Goal: Task Accomplishment & Management: Manage account settings

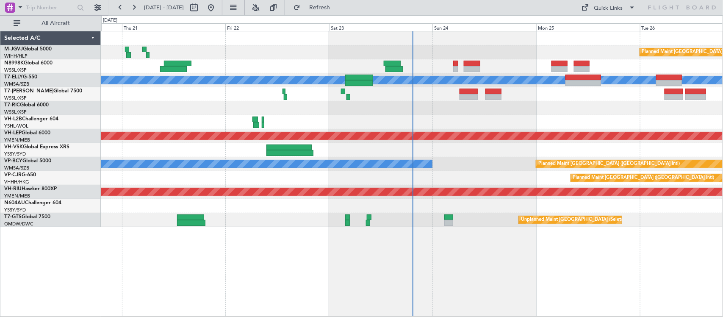
click at [262, 123] on div "Unplanned Maint Sydney ([PERSON_NAME] Intl)" at bounding box center [411, 122] width 621 height 14
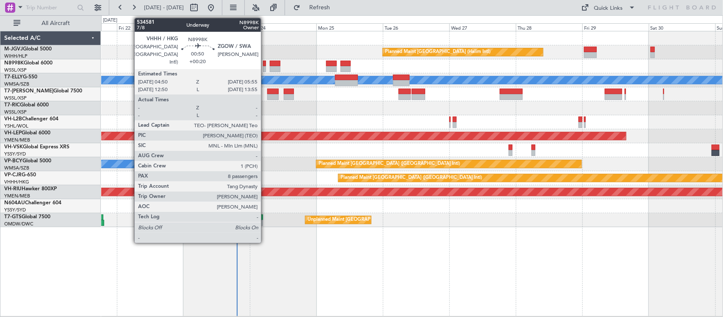
click at [267, 66] on div at bounding box center [411, 66] width 621 height 14
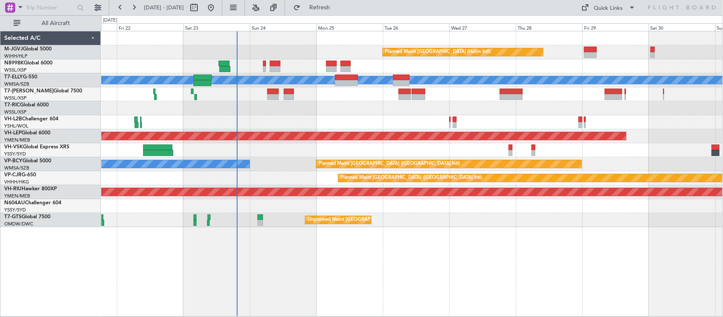
click at [268, 69] on div at bounding box center [411, 66] width 621 height 14
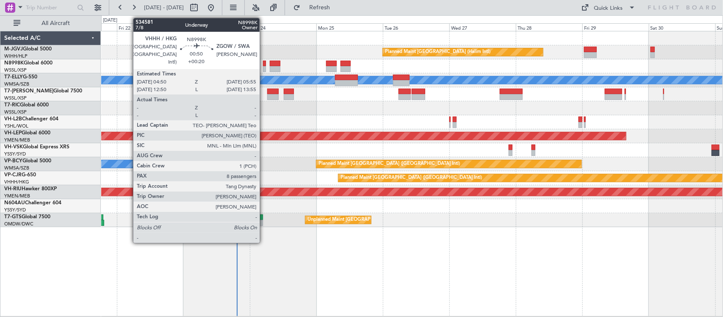
click at [264, 71] on div at bounding box center [264, 69] width 3 height 6
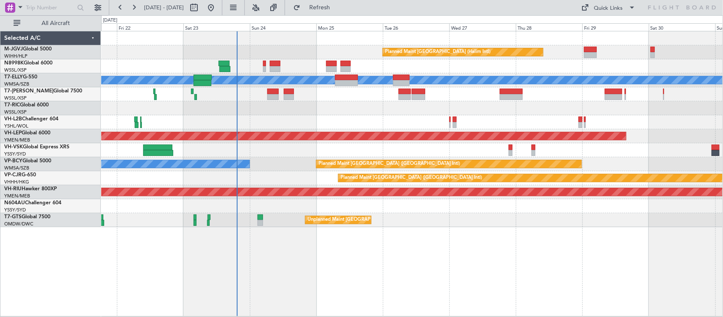
click at [340, 107] on div at bounding box center [411, 108] width 621 height 14
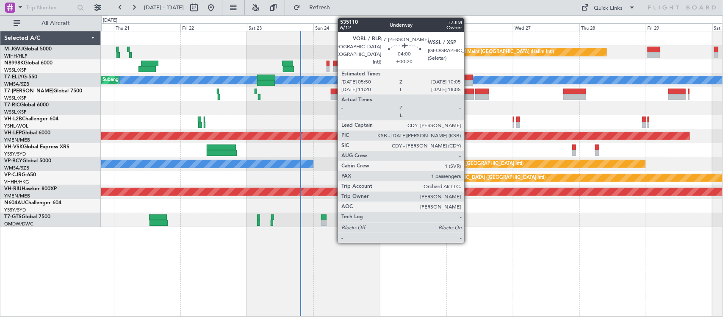
click at [468, 96] on div at bounding box center [468, 97] width 12 height 6
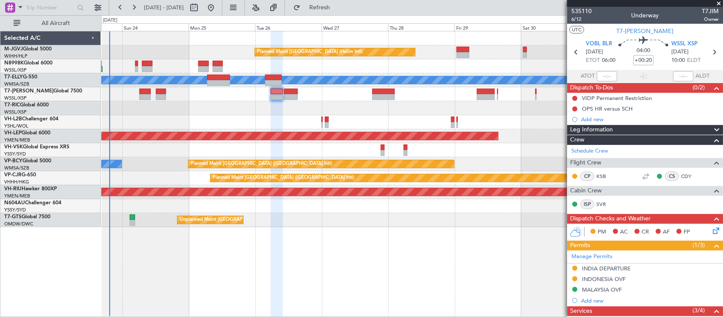
click at [320, 143] on div "Planned Maint [GEOGRAPHIC_DATA] (Halim Intl) [PERSON_NAME] Unplanned Maint Wich…" at bounding box center [411, 129] width 621 height 196
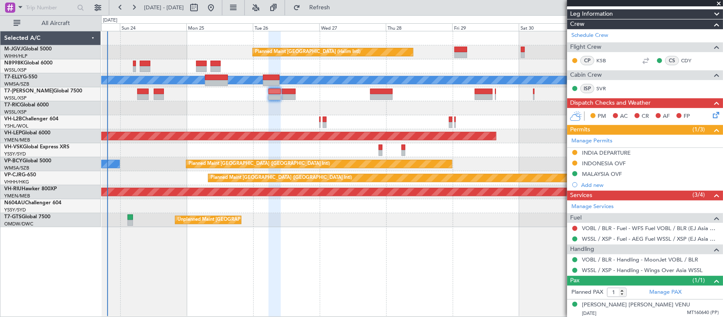
scroll to position [118, 0]
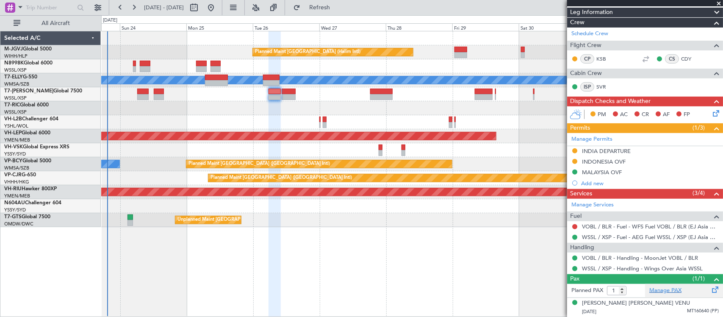
click at [649, 287] on link "Manage PAX" at bounding box center [665, 290] width 32 height 8
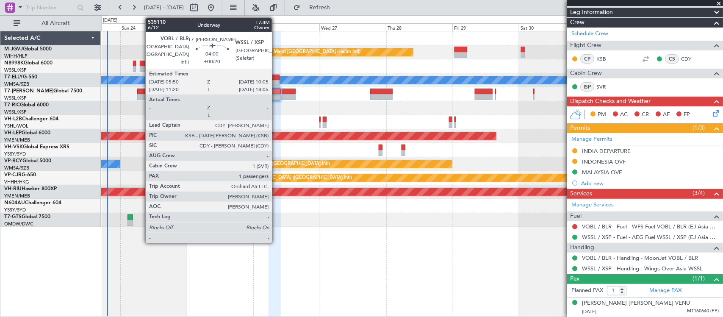
click at [276, 94] on div at bounding box center [274, 97] width 12 height 6
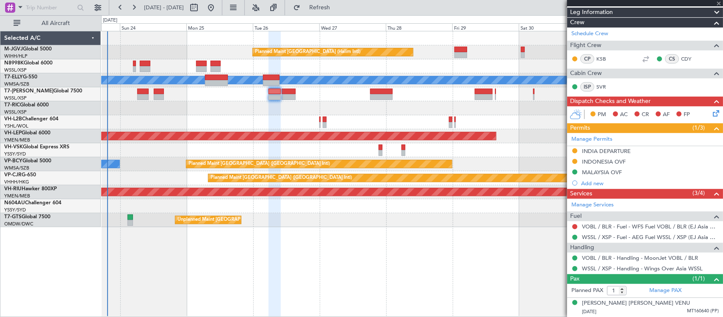
scroll to position [0, 0]
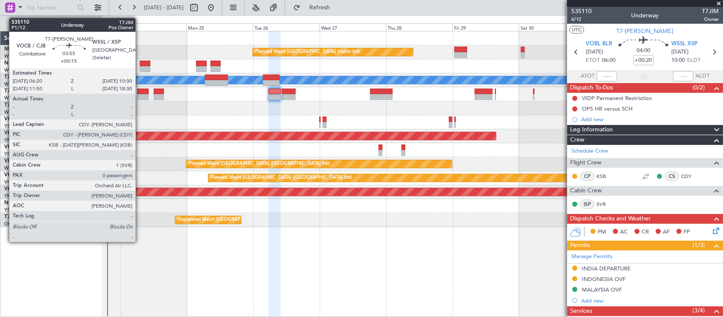
click at [140, 95] on div at bounding box center [143, 97] width 12 height 6
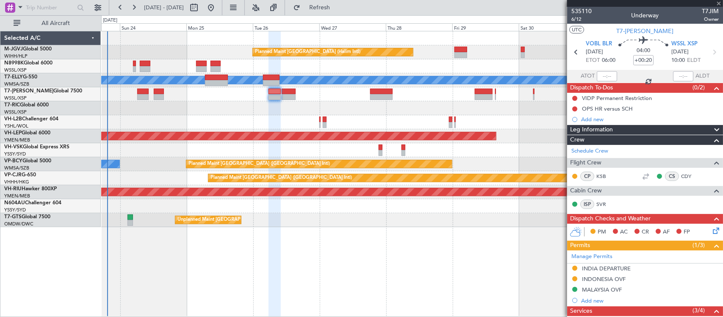
type input "+00:15"
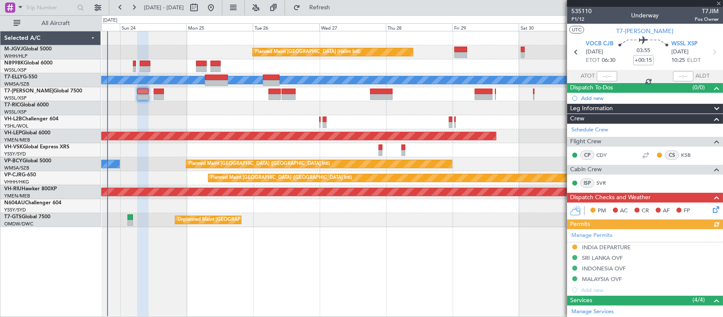
scroll to position [88, 0]
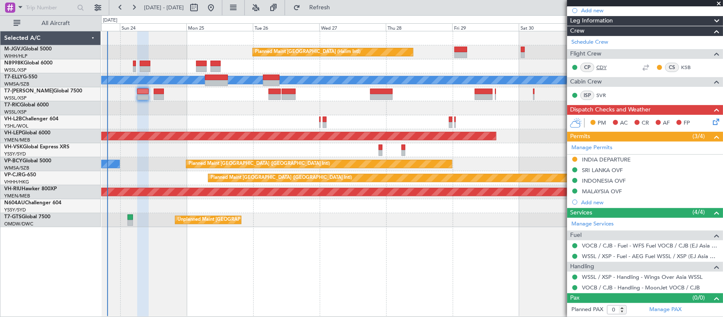
click at [597, 66] on link "CDY" at bounding box center [605, 68] width 19 height 8
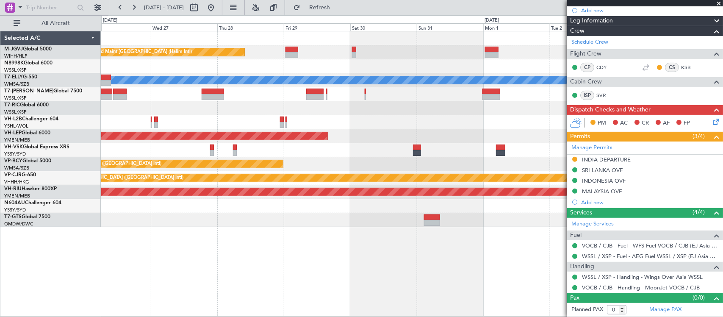
click at [265, 229] on div "Planned Maint [GEOGRAPHIC_DATA] (Halim Intl) [PERSON_NAME] Unplanned Maint Wich…" at bounding box center [412, 173] width 622 height 285
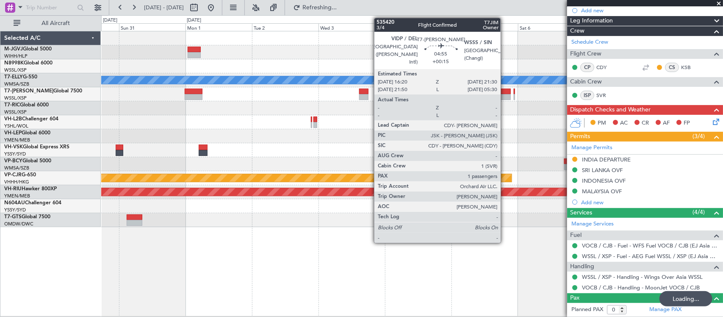
click at [505, 93] on div at bounding box center [503, 91] width 14 height 6
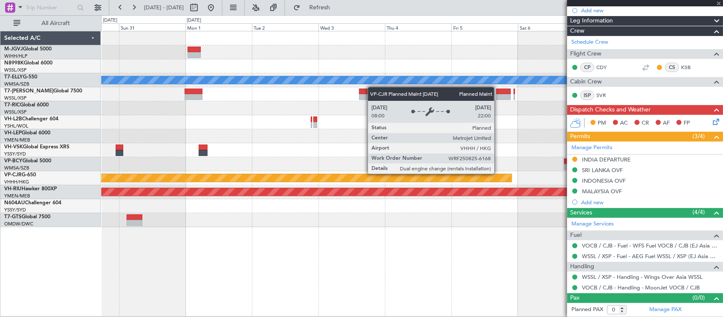
type input "1"
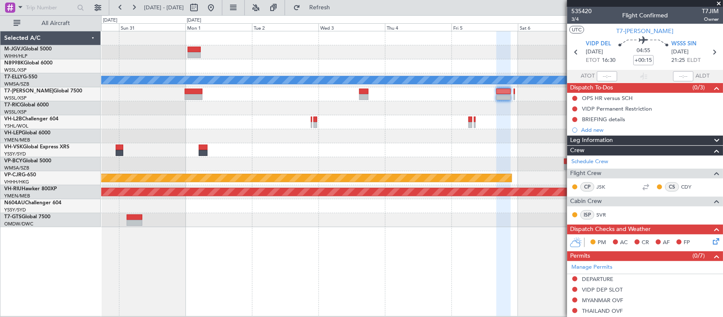
click at [543, 99] on div at bounding box center [411, 94] width 621 height 14
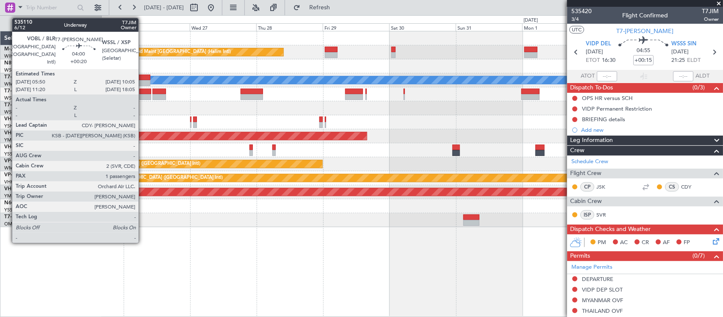
click at [143, 96] on div at bounding box center [145, 97] width 12 height 6
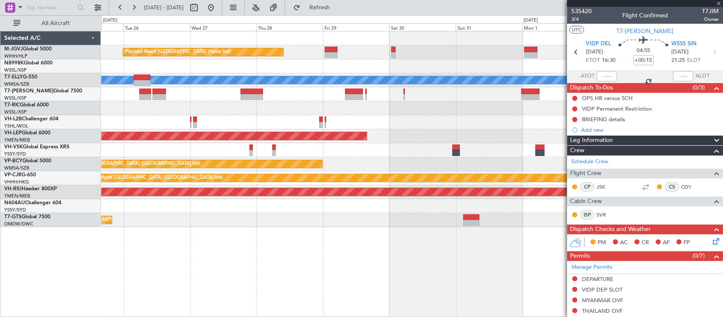
type input "+00:20"
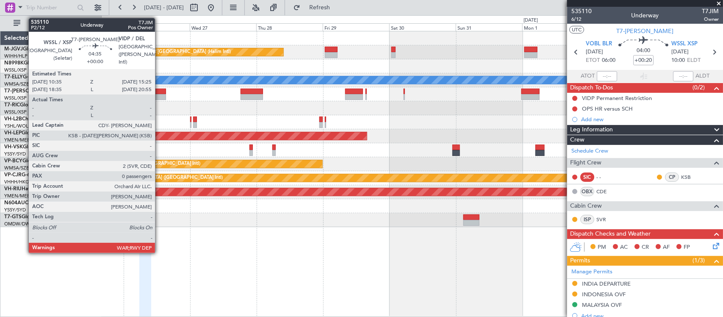
click at [159, 96] on div at bounding box center [159, 97] width 14 height 6
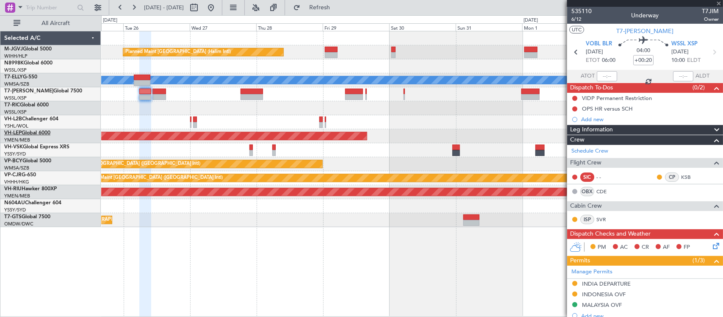
type input "0"
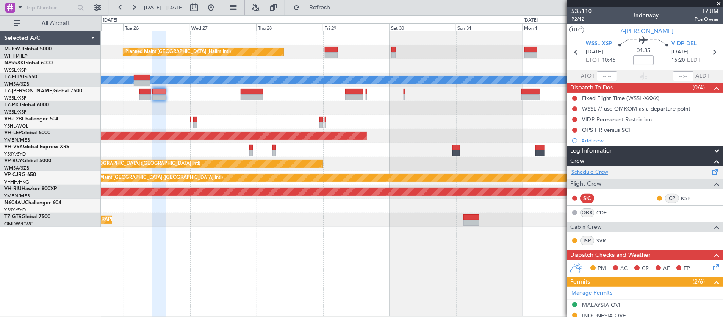
click at [605, 172] on link "Schedule Crew" at bounding box center [589, 172] width 37 height 8
click at [208, 96] on div at bounding box center [411, 94] width 621 height 14
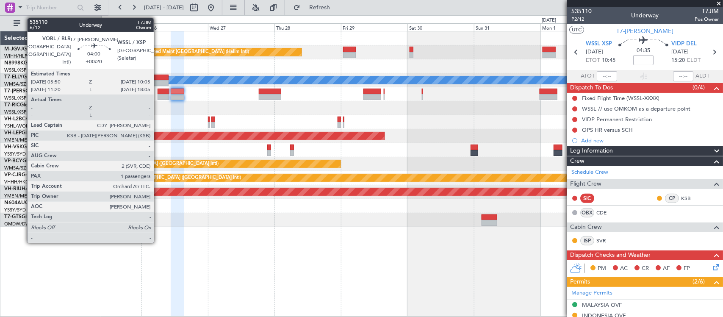
click at [158, 99] on div at bounding box center [164, 97] width 12 height 6
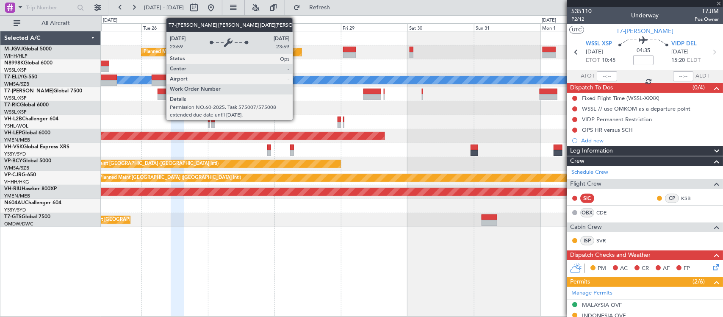
type input "+00:20"
type input "1"
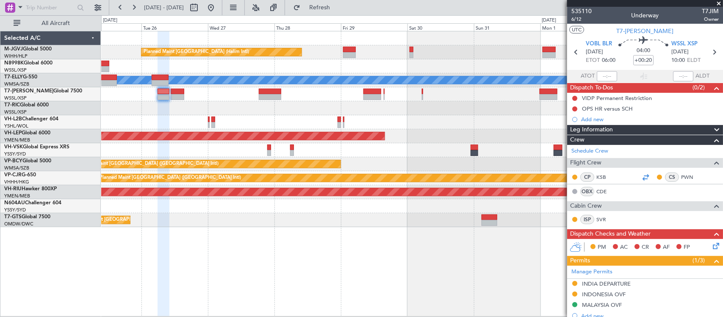
click at [640, 179] on div at bounding box center [645, 177] width 10 height 10
click at [708, 49] on icon at bounding box center [713, 52] width 11 height 11
click at [390, 151] on div at bounding box center [411, 150] width 621 height 14
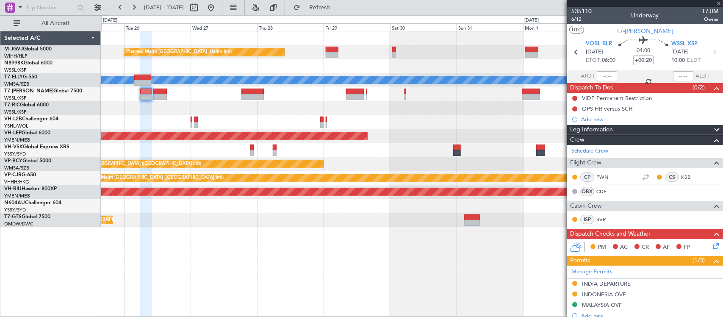
type input "0"
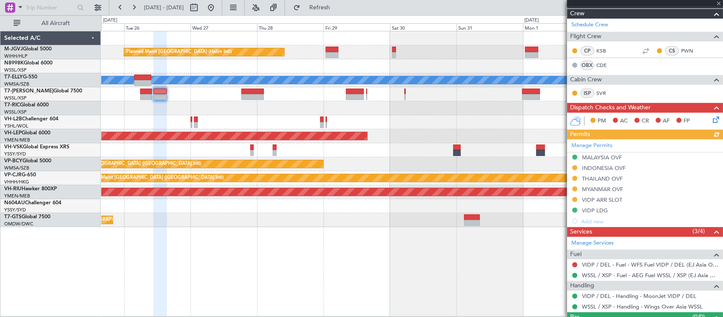
scroll to position [167, 0]
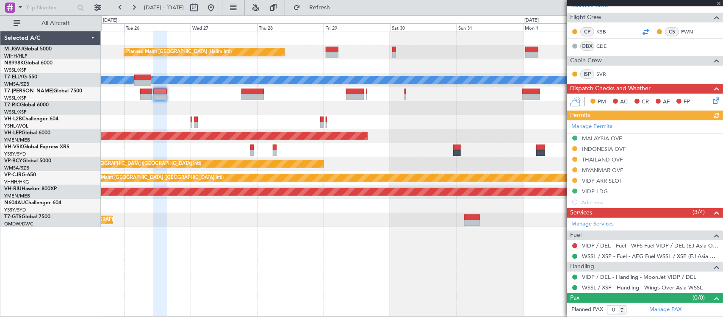
click at [643, 30] on div at bounding box center [645, 32] width 10 height 10
click at [358, 197] on div "Planned Maint [GEOGRAPHIC_DATA] (Halim Intl) [PERSON_NAME] Unplanned Maint Wich…" at bounding box center [411, 129] width 621 height 196
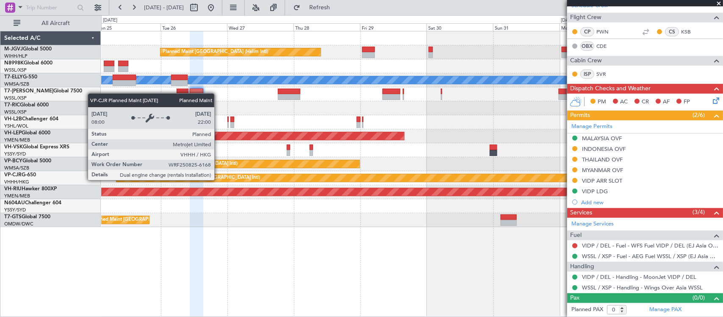
click at [397, 171] on div "Planned Maint [GEOGRAPHIC_DATA] ([GEOGRAPHIC_DATA] Intl)" at bounding box center [411, 178] width 621 height 14
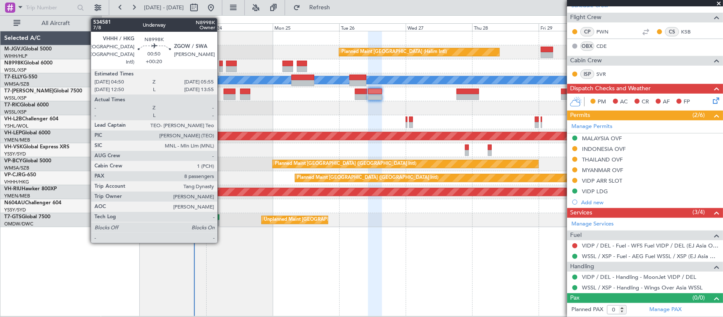
click at [221, 66] on div at bounding box center [220, 64] width 3 height 6
click at [219, 67] on div at bounding box center [220, 69] width 3 height 6
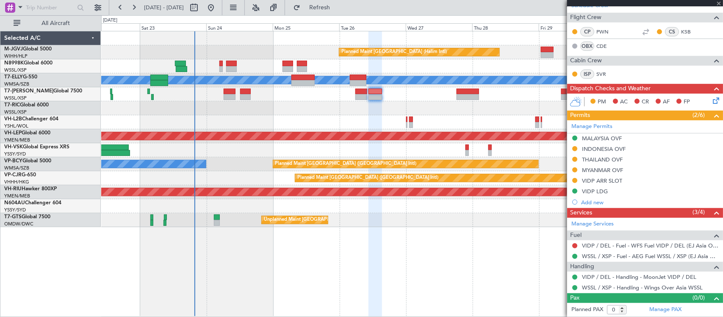
type input "+00:20"
type input "8"
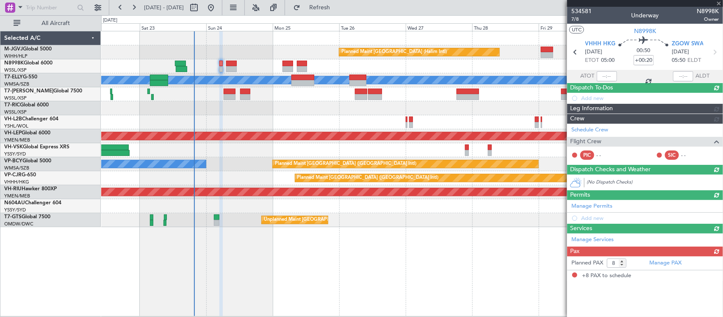
scroll to position [0, 0]
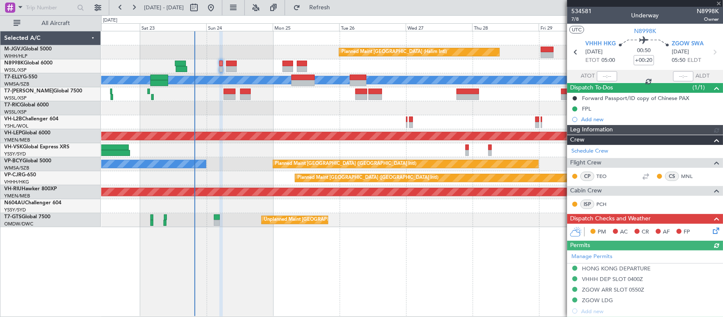
type input "[PERSON_NAME] (BTA)"
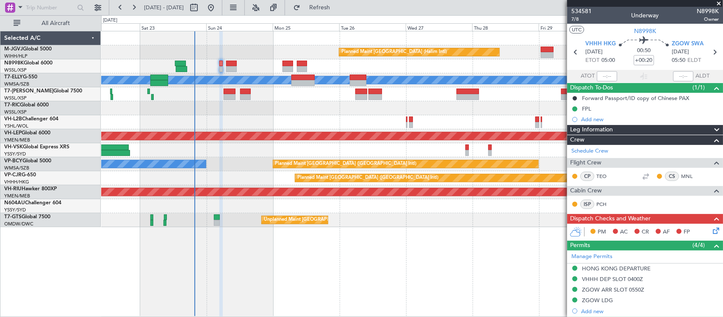
scroll to position [262, 0]
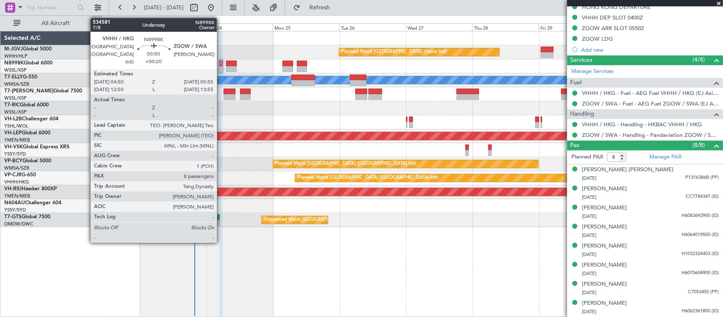
click at [221, 66] on div at bounding box center [220, 69] width 3 height 6
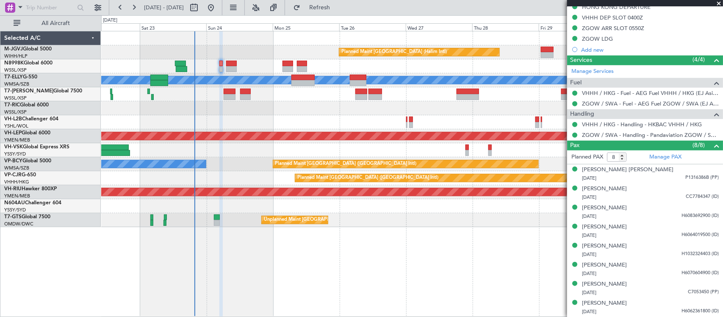
type input "[PERSON_NAME] (BTA)"
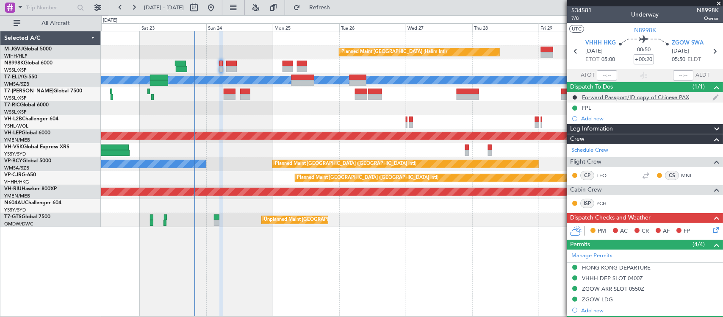
scroll to position [0, 0]
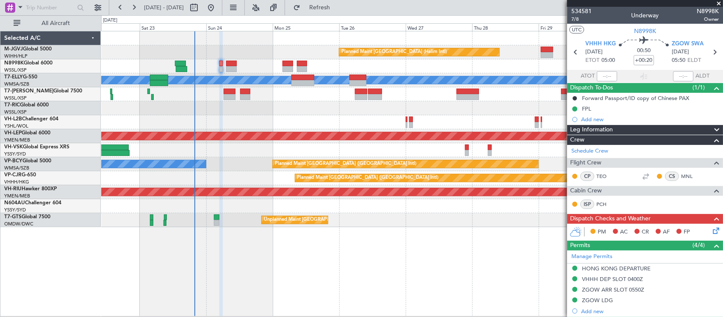
click at [711, 231] on icon at bounding box center [714, 229] width 7 height 7
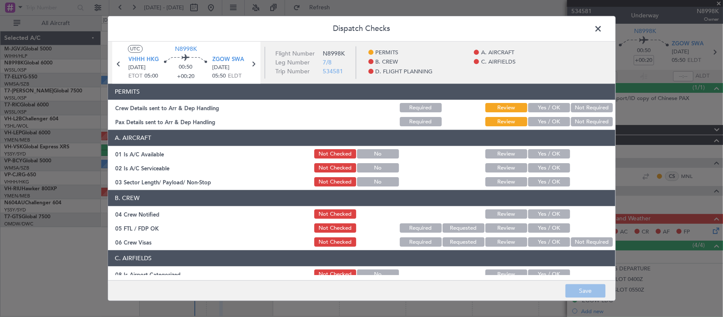
click at [543, 109] on button "Yes / OK" at bounding box center [549, 107] width 42 height 9
click at [547, 123] on button "Yes / OK" at bounding box center [549, 121] width 42 height 9
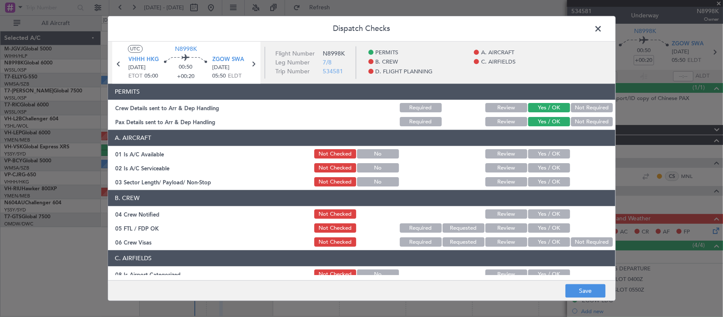
click at [549, 152] on button "Yes / OK" at bounding box center [549, 153] width 42 height 9
click at [552, 166] on button "Yes / OK" at bounding box center [549, 167] width 42 height 9
click at [553, 176] on div "Yes / OK" at bounding box center [548, 182] width 43 height 12
click at [556, 183] on button "Yes / OK" at bounding box center [549, 181] width 42 height 9
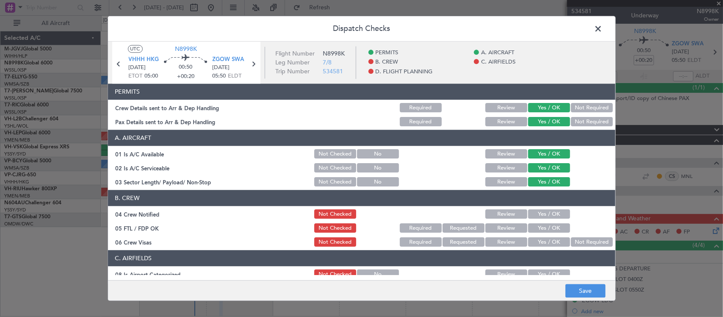
drag, startPoint x: 556, startPoint y: 217, endPoint x: 556, endPoint y: 222, distance: 5.5
click at [556, 217] on button "Yes / OK" at bounding box center [549, 214] width 42 height 9
click at [557, 225] on button "Yes / OK" at bounding box center [549, 228] width 42 height 9
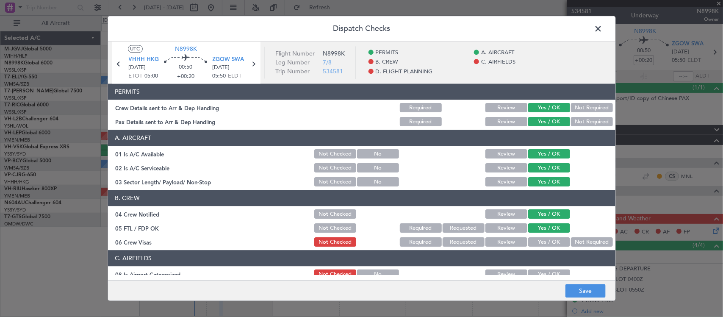
click at [583, 243] on button "Not Required" at bounding box center [592, 242] width 42 height 9
click at [553, 270] on button "Yes / OK" at bounding box center [549, 274] width 42 height 9
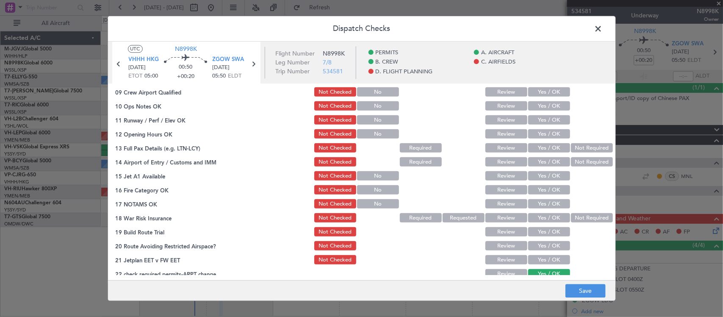
scroll to position [176, 0]
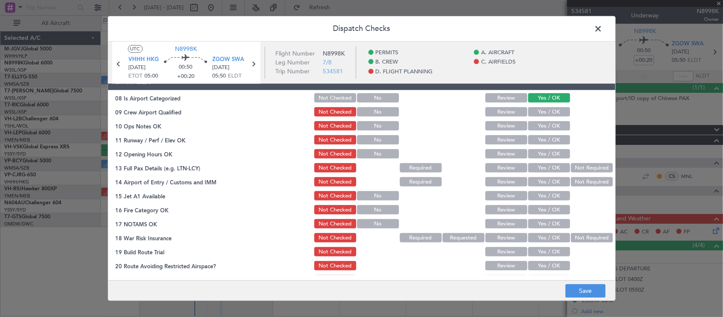
click at [544, 111] on button "Yes / OK" at bounding box center [549, 112] width 42 height 9
click at [547, 126] on button "Yes / OK" at bounding box center [549, 126] width 42 height 9
click at [551, 144] on div "Yes / OK" at bounding box center [548, 140] width 43 height 12
click at [551, 143] on button "Yes / OK" at bounding box center [549, 139] width 42 height 9
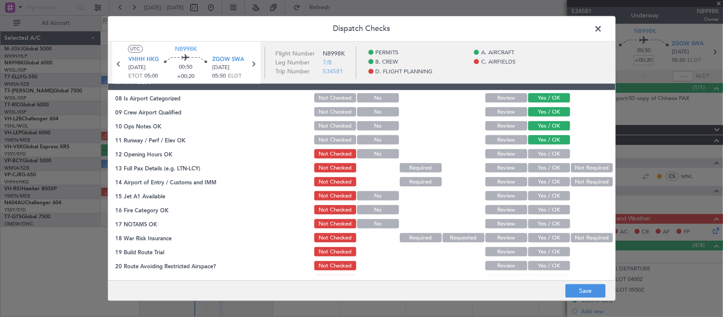
click at [551, 151] on button "Yes / OK" at bounding box center [549, 153] width 42 height 9
click at [552, 166] on button "Yes / OK" at bounding box center [549, 167] width 42 height 9
click at [552, 180] on button "Yes / OK" at bounding box center [549, 181] width 42 height 9
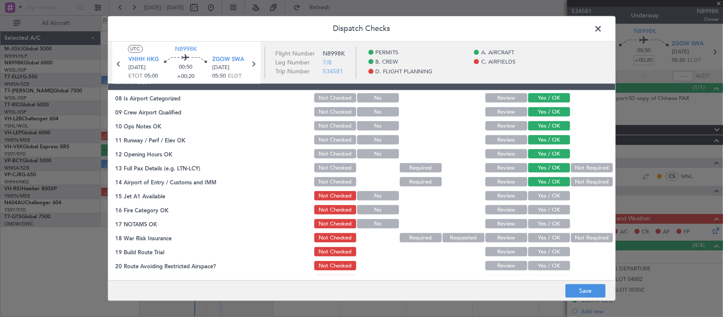
click at [552, 195] on button "Yes / OK" at bounding box center [549, 195] width 42 height 9
click at [552, 207] on button "Yes / OK" at bounding box center [549, 209] width 42 height 9
click at [553, 218] on div "Yes / OK" at bounding box center [548, 224] width 43 height 12
click at [557, 223] on button "Yes / OK" at bounding box center [549, 223] width 42 height 9
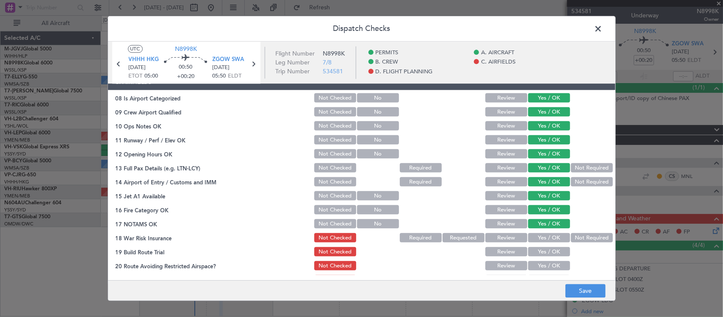
click at [585, 238] on button "Not Required" at bounding box center [592, 237] width 42 height 9
click at [557, 250] on button "Yes / OK" at bounding box center [549, 251] width 42 height 9
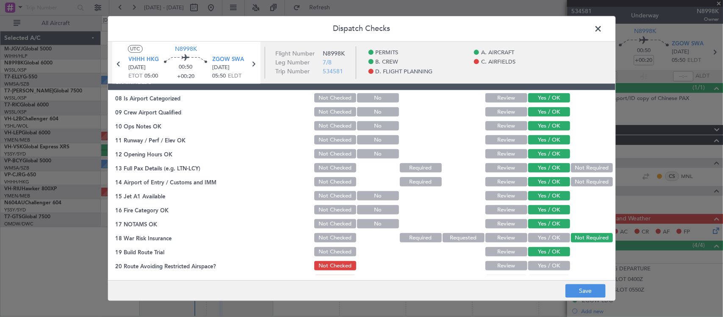
click at [557, 265] on button "Yes / OK" at bounding box center [549, 265] width 42 height 9
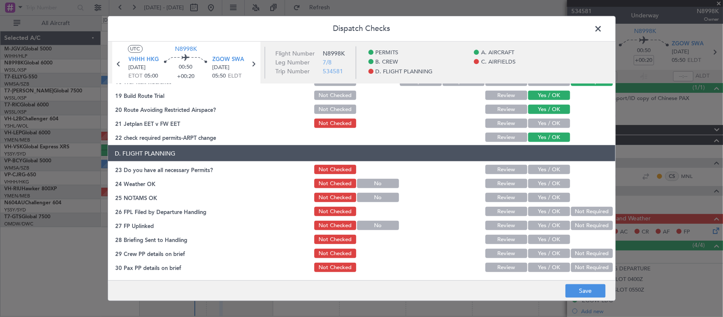
click at [549, 121] on button "Yes / OK" at bounding box center [549, 123] width 42 height 9
click at [550, 170] on button "Yes / OK" at bounding box center [549, 169] width 42 height 9
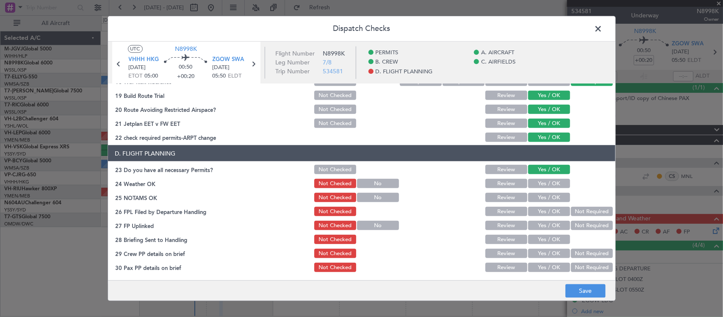
click at [551, 179] on button "Yes / OK" at bounding box center [549, 183] width 42 height 9
click at [552, 195] on button "Yes / OK" at bounding box center [549, 197] width 42 height 9
click at [558, 208] on button "Yes / OK" at bounding box center [549, 211] width 42 height 9
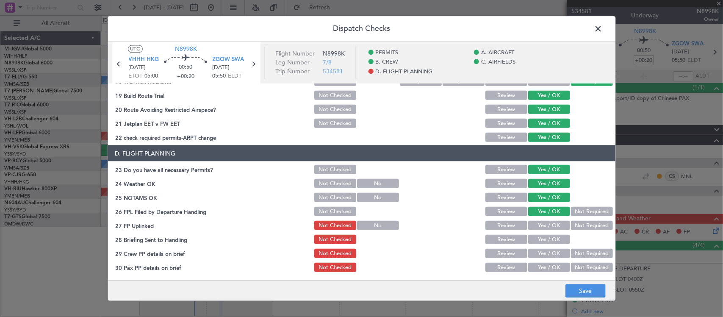
click at [572, 221] on button "Not Required" at bounding box center [592, 225] width 42 height 9
click at [532, 238] on button "Yes / OK" at bounding box center [549, 239] width 42 height 9
click at [530, 249] on button "Yes / OK" at bounding box center [549, 253] width 42 height 9
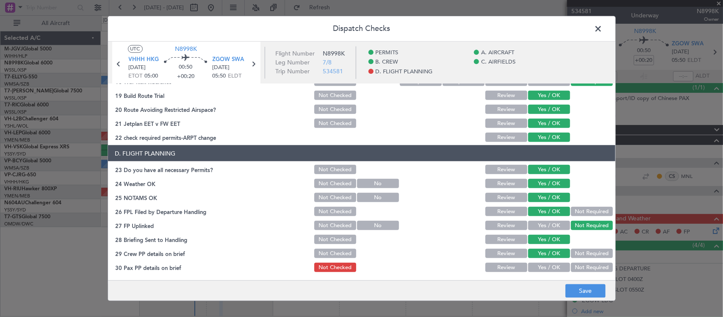
click at [536, 263] on button "Yes / OK" at bounding box center [549, 267] width 42 height 9
click at [580, 213] on button "Not Required" at bounding box center [592, 211] width 42 height 9
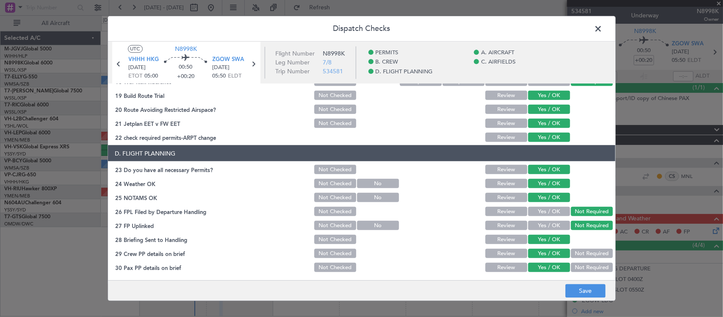
click at [528, 227] on button "Yes / OK" at bounding box center [549, 225] width 42 height 9
click at [578, 287] on button "Save" at bounding box center [585, 291] width 40 height 14
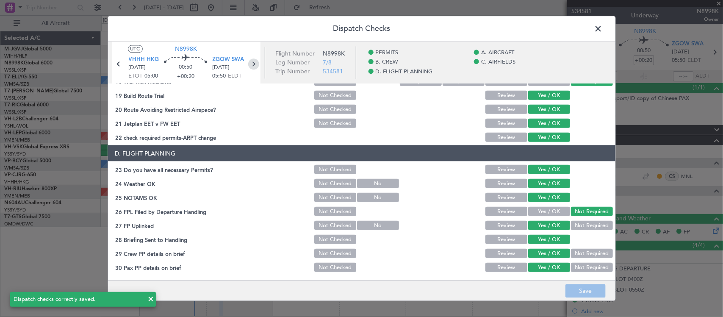
click at [256, 62] on icon at bounding box center [253, 64] width 11 height 11
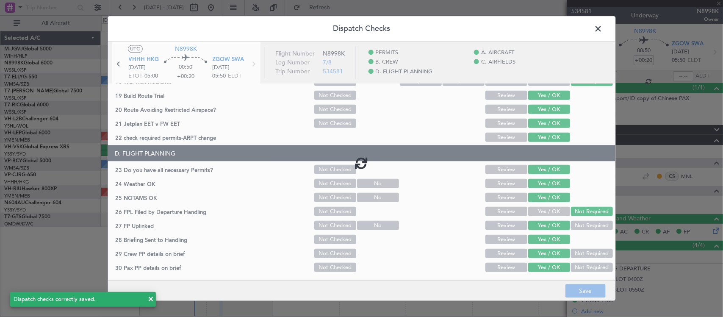
type input "+00:05"
type input "4"
type input "+00:05"
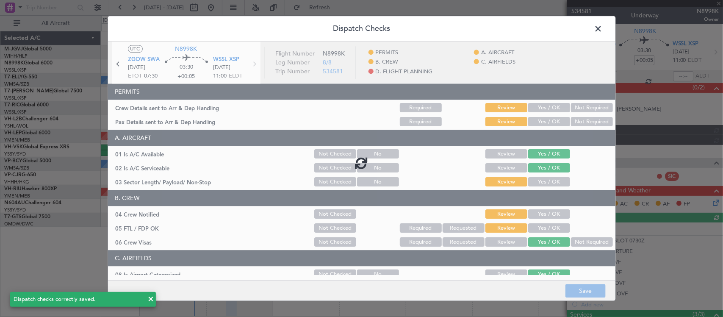
type input "[PERSON_NAME] (BTA)"
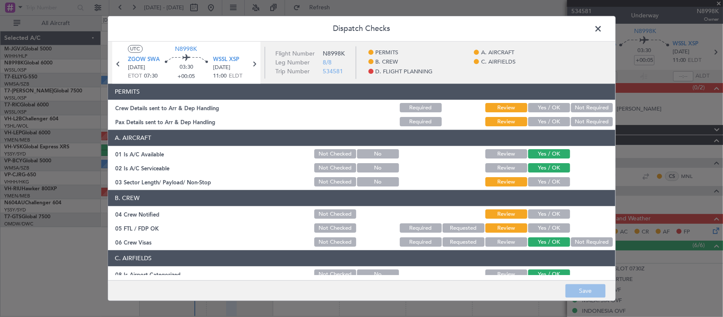
drag, startPoint x: 591, startPoint y: 30, endPoint x: 586, endPoint y: 33, distance: 5.5
click at [602, 30] on span at bounding box center [602, 30] width 0 height 17
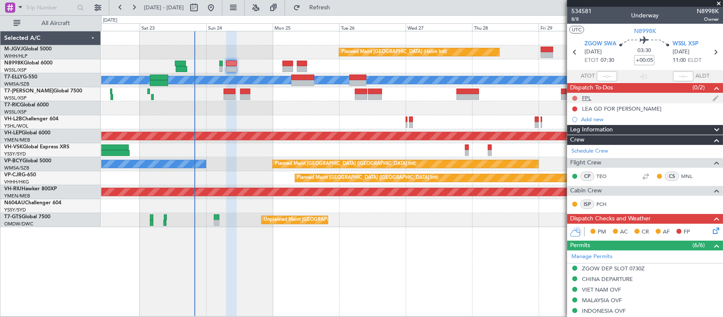
click at [575, 97] on button at bounding box center [574, 98] width 5 height 5
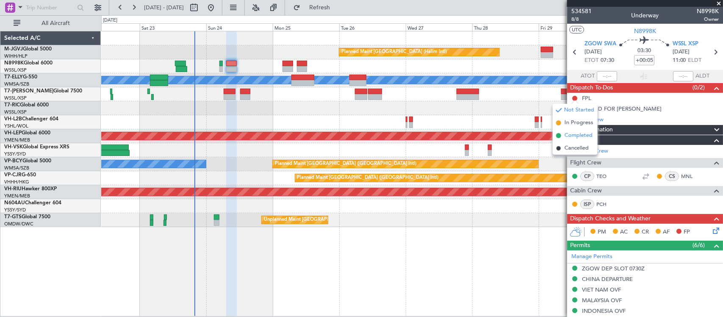
click at [575, 135] on span "Completed" at bounding box center [578, 135] width 28 height 8
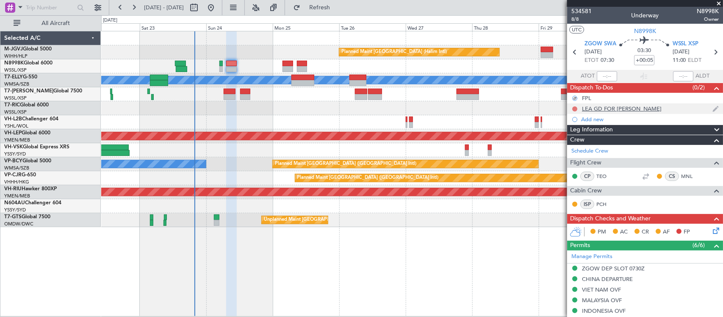
click at [575, 108] on button at bounding box center [574, 108] width 5 height 5
click at [573, 146] on span "Completed" at bounding box center [578, 146] width 28 height 8
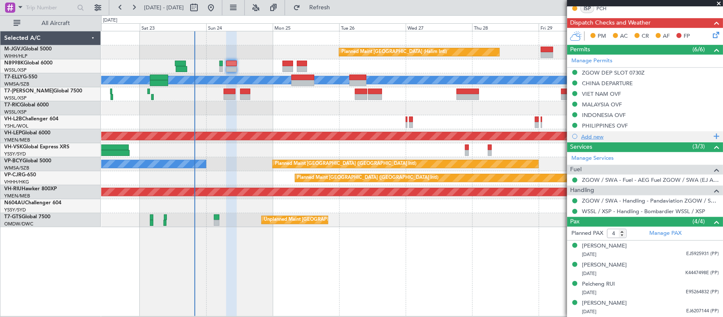
scroll to position [196, 0]
type input "[PERSON_NAME] (BTA)"
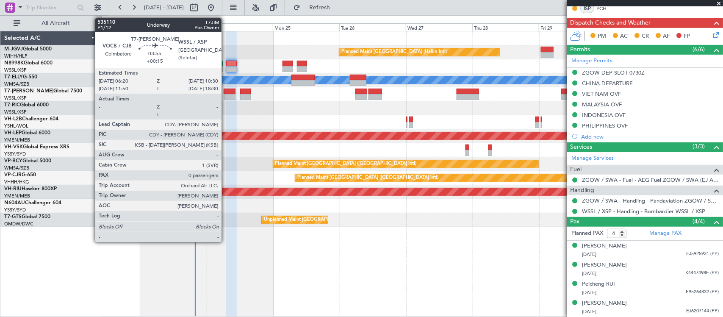
click at [226, 97] on div at bounding box center [230, 97] width 12 height 6
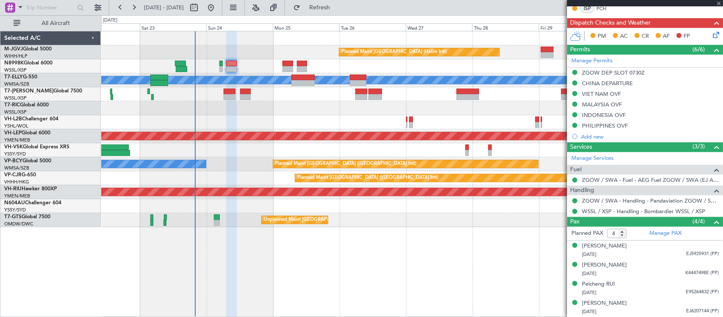
type input "+00:15"
type input "0"
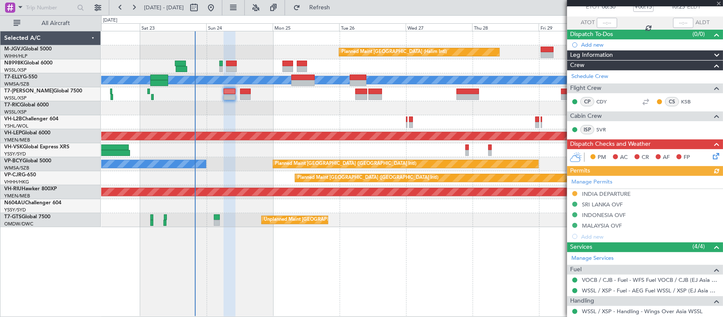
scroll to position [88, 0]
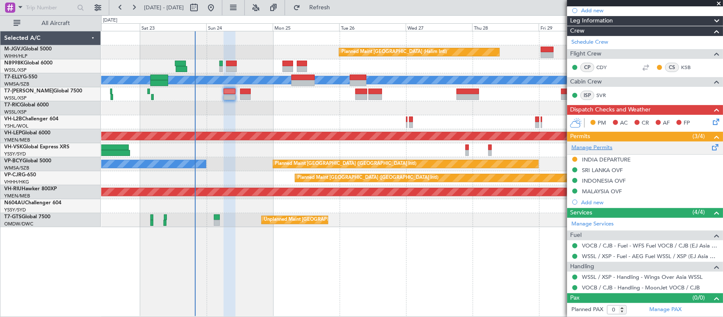
click at [604, 149] on link "Manage Permits" at bounding box center [591, 148] width 41 height 8
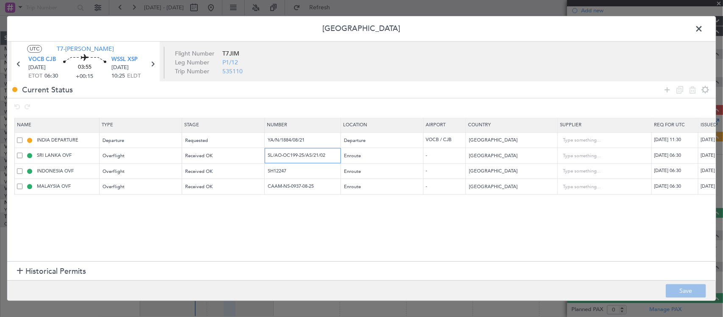
click at [297, 158] on input "SL/AO-OC199-25/AS/21/02" at bounding box center [304, 155] width 74 height 7
click at [307, 138] on input "YA/N/1884/08/21" at bounding box center [304, 139] width 74 height 7
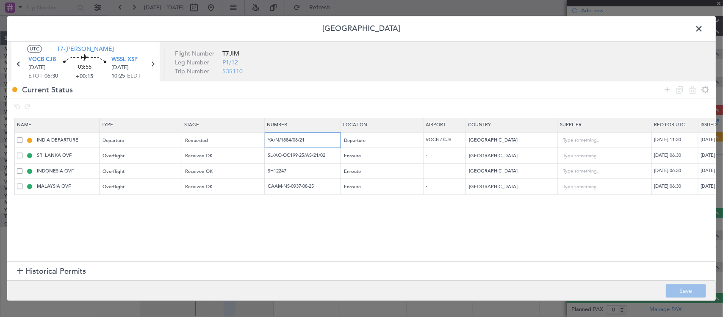
click at [307, 138] on input "YA/N/1884/08/21" at bounding box center [304, 139] width 74 height 7
click at [307, 142] on input "YA/N/1884/08/21" at bounding box center [304, 139] width 74 height 7
paste input "[DATE]"
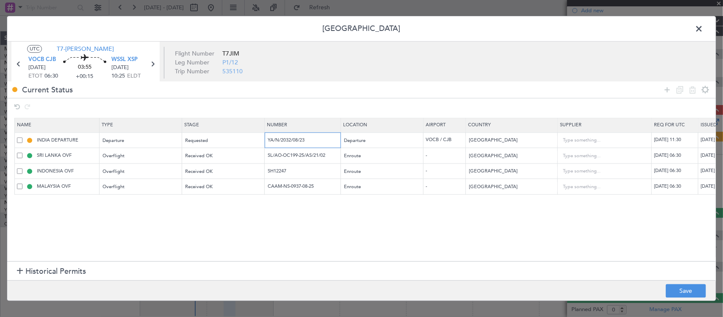
type input "YA/N/2032/08/23"
click at [704, 141] on div "[DATE] 11:30" at bounding box center [722, 140] width 44 height 7
select select "8"
select select "2025"
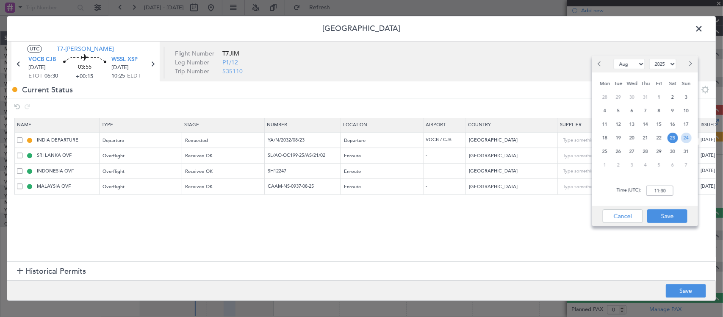
click at [687, 135] on span "24" at bounding box center [686, 138] width 11 height 11
click at [664, 191] on input "00:00" at bounding box center [659, 190] width 27 height 10
type input "06:30"
click at [683, 221] on button "Save" at bounding box center [667, 216] width 40 height 14
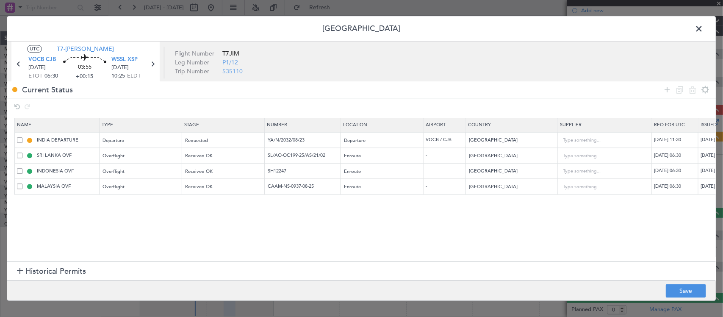
click at [686, 143] on div "[DATE] 11:30" at bounding box center [676, 140] width 44 height 7
select select "8"
select select "2025"
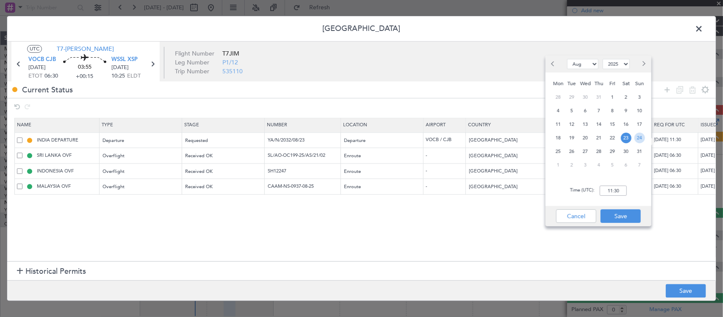
click at [636, 139] on span "24" at bounding box center [639, 138] width 11 height 11
click at [614, 194] on input "00:00" at bounding box center [613, 190] width 27 height 10
type input "06:30"
click at [622, 213] on button "Save" at bounding box center [620, 216] width 40 height 14
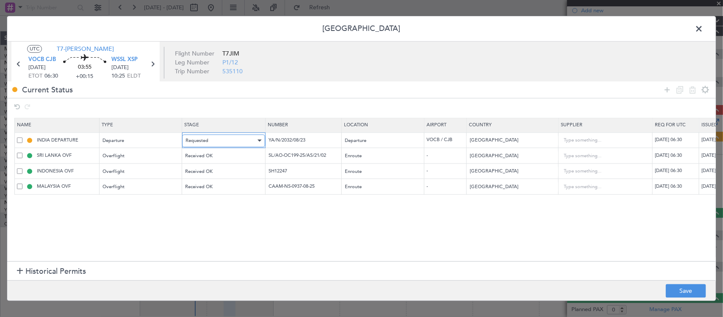
click at [227, 140] on div "Requested" at bounding box center [220, 140] width 70 height 13
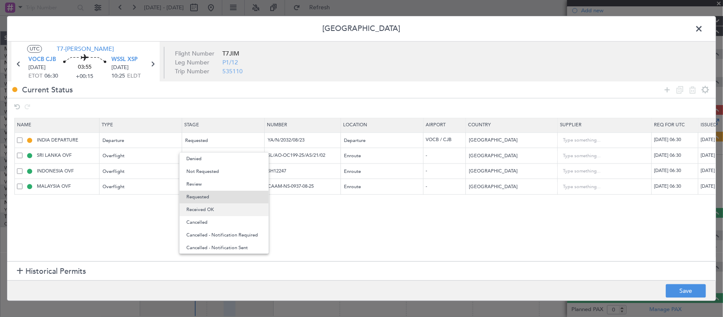
click at [229, 207] on span "Received OK" at bounding box center [223, 209] width 75 height 13
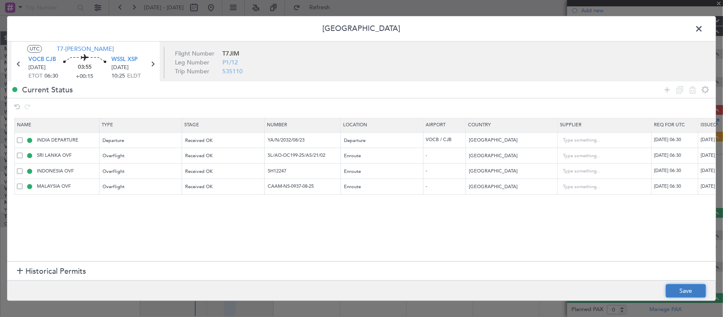
click at [679, 288] on button "Save" at bounding box center [686, 291] width 40 height 14
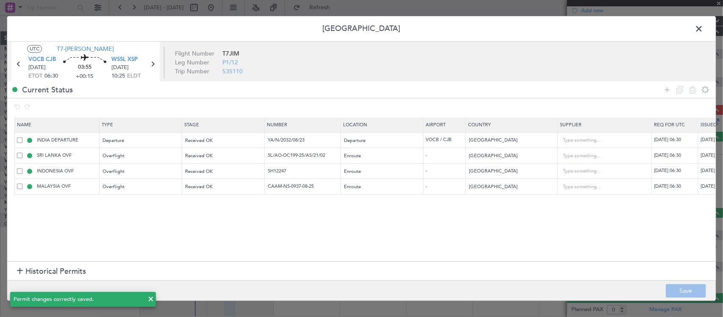
click at [703, 29] on span at bounding box center [703, 30] width 0 height 17
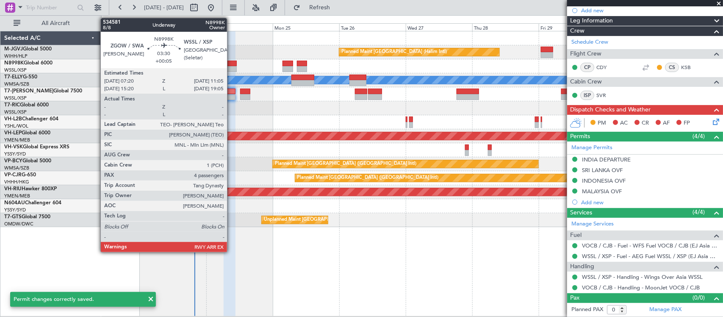
click at [231, 66] on div at bounding box center [231, 64] width 11 height 6
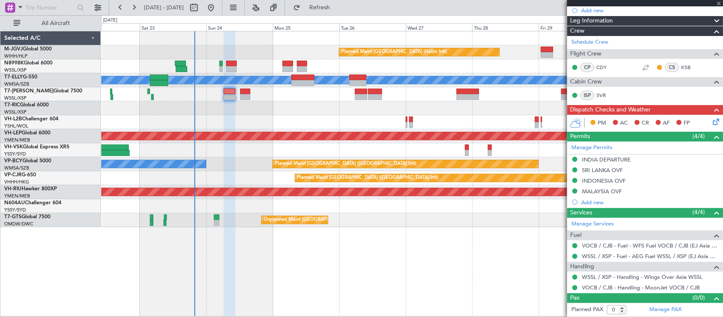
type input "+00:05"
type input "4"
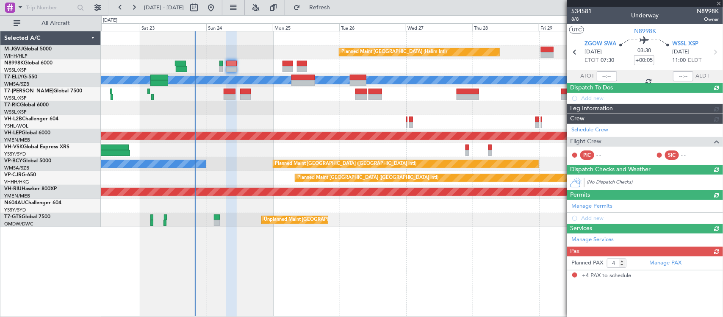
scroll to position [0, 0]
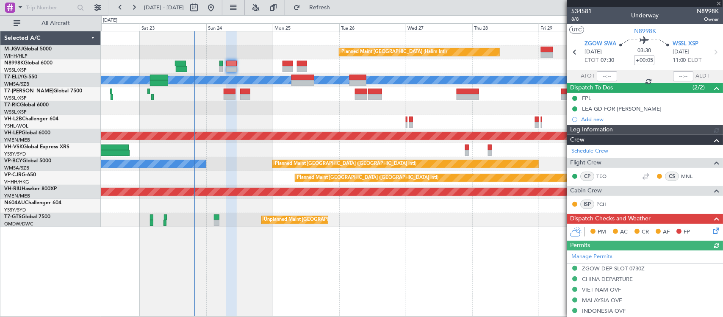
type input "[PERSON_NAME] (BTA)"
click at [711, 232] on icon at bounding box center [714, 229] width 7 height 7
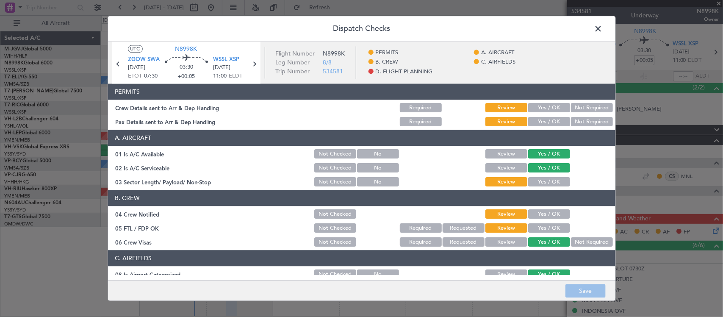
click at [536, 110] on button "Yes / OK" at bounding box center [549, 107] width 42 height 9
click at [540, 125] on button "Yes / OK" at bounding box center [549, 121] width 42 height 9
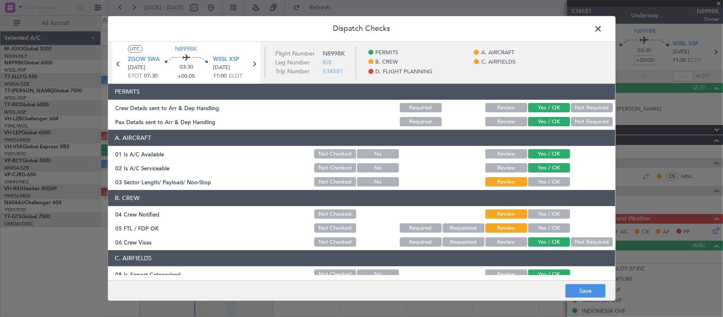
click at [539, 179] on button "Yes / OK" at bounding box center [549, 181] width 42 height 9
click at [549, 216] on button "Yes / OK" at bounding box center [549, 214] width 42 height 9
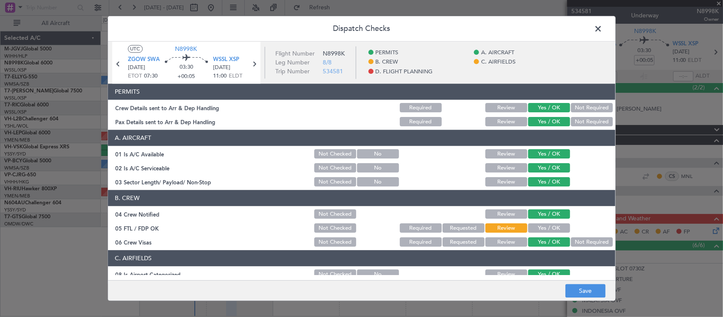
click at [551, 226] on button "Yes / OK" at bounding box center [549, 228] width 42 height 9
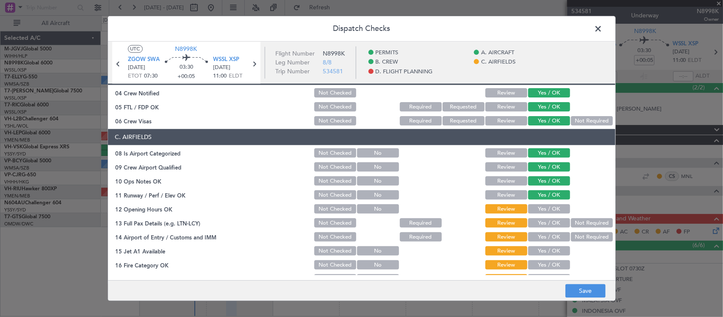
scroll to position [88, 0]
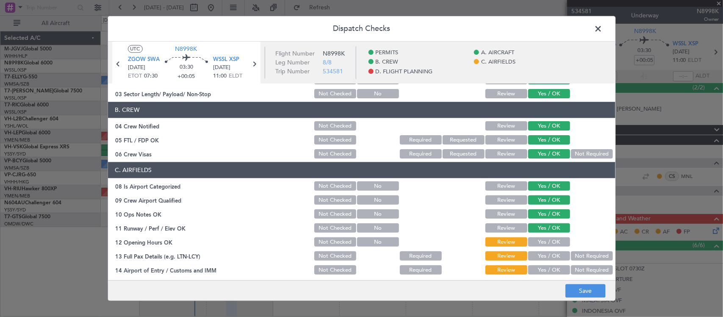
click at [576, 157] on button "Not Required" at bounding box center [592, 153] width 42 height 9
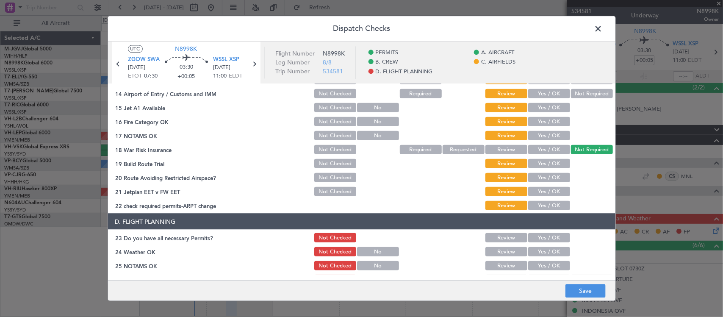
scroll to position [176, 0]
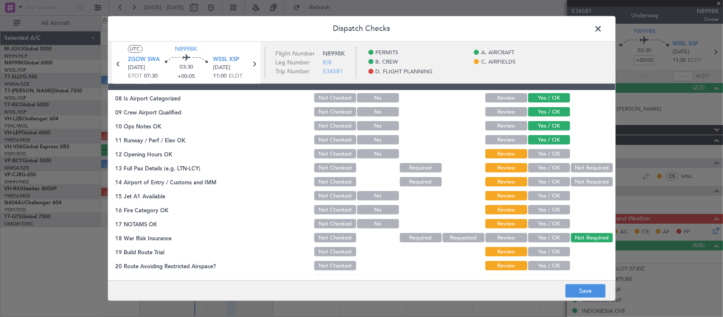
click at [555, 157] on button "Yes / OK" at bounding box center [549, 153] width 42 height 9
click at [555, 167] on button "Yes / OK" at bounding box center [549, 167] width 42 height 9
click at [553, 185] on button "Yes / OK" at bounding box center [549, 181] width 42 height 9
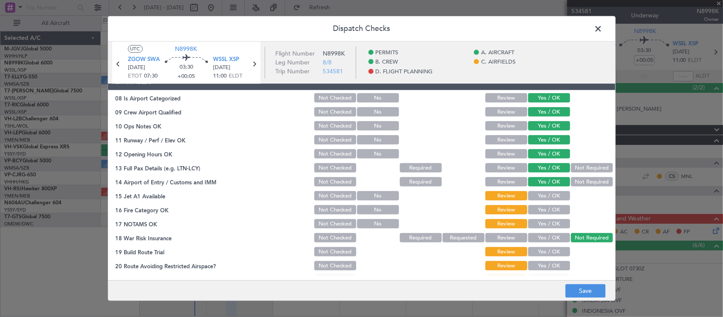
click at [551, 199] on button "Yes / OK" at bounding box center [549, 195] width 42 height 9
click at [551, 212] on button "Yes / OK" at bounding box center [549, 209] width 42 height 9
click at [550, 224] on button "Yes / OK" at bounding box center [549, 223] width 42 height 9
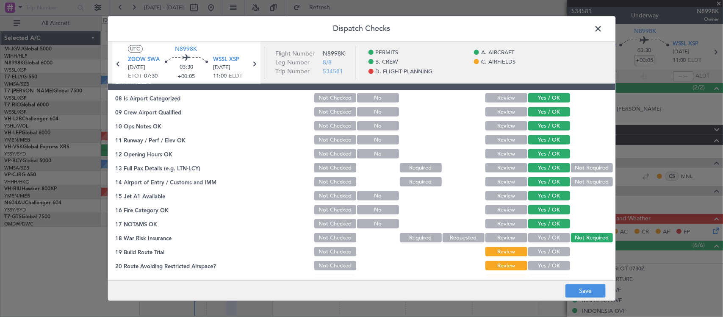
click at [549, 257] on div "Yes / OK" at bounding box center [548, 252] width 43 height 12
click at [549, 254] on button "Yes / OK" at bounding box center [549, 251] width 42 height 9
click at [545, 263] on button "Yes / OK" at bounding box center [549, 265] width 42 height 9
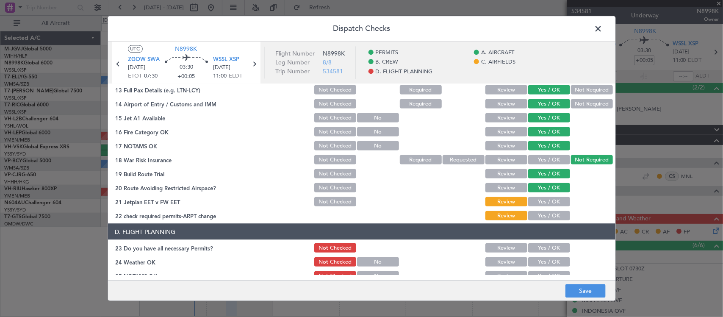
scroll to position [333, 0]
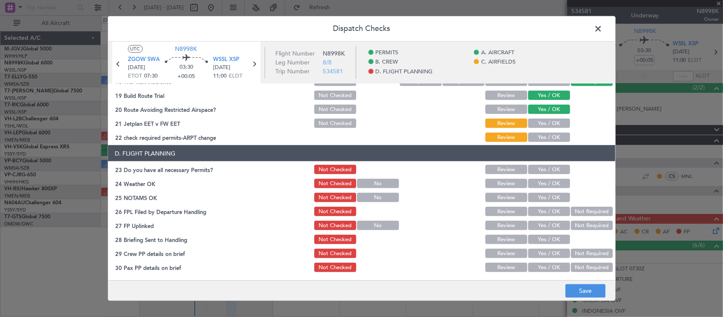
click at [547, 124] on button "Yes / OK" at bounding box center [549, 123] width 42 height 9
click at [549, 134] on button "Yes / OK" at bounding box center [549, 137] width 42 height 9
click at [548, 166] on button "Yes / OK" at bounding box center [549, 169] width 42 height 9
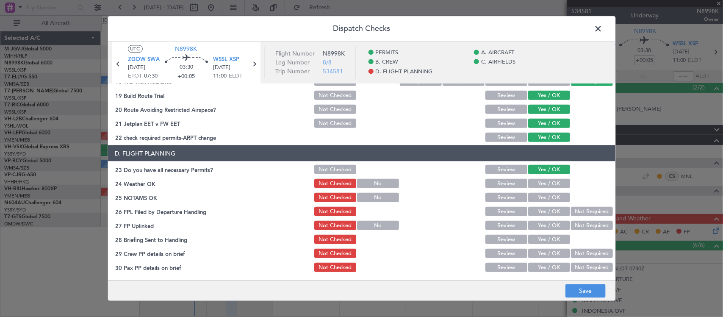
click at [548, 182] on button "Yes / OK" at bounding box center [549, 183] width 42 height 9
click at [549, 198] on button "Yes / OK" at bounding box center [549, 197] width 42 height 9
click at [578, 211] on button "Not Required" at bounding box center [592, 211] width 42 height 9
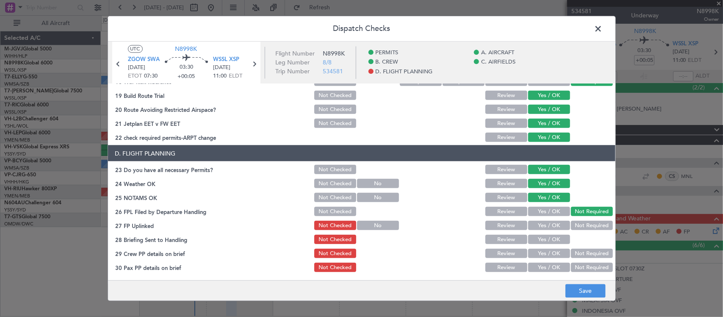
click at [549, 221] on button "Yes / OK" at bounding box center [549, 225] width 42 height 9
click at [541, 235] on button "Yes / OK" at bounding box center [549, 239] width 42 height 9
click at [536, 247] on div "Yes / OK" at bounding box center [548, 253] width 43 height 12
click at [538, 252] on button "Yes / OK" at bounding box center [549, 253] width 42 height 9
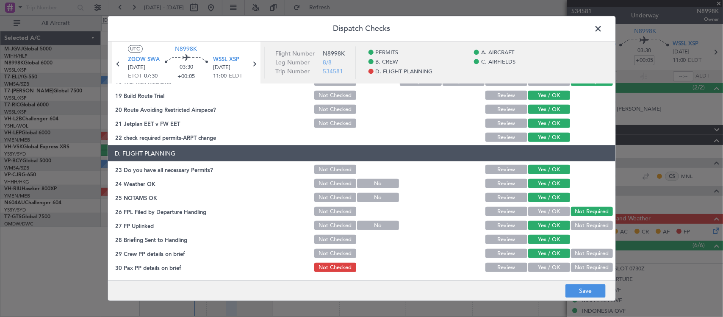
click at [539, 263] on button "Yes / OK" at bounding box center [549, 267] width 42 height 9
click at [593, 289] on button "Save" at bounding box center [585, 291] width 40 height 14
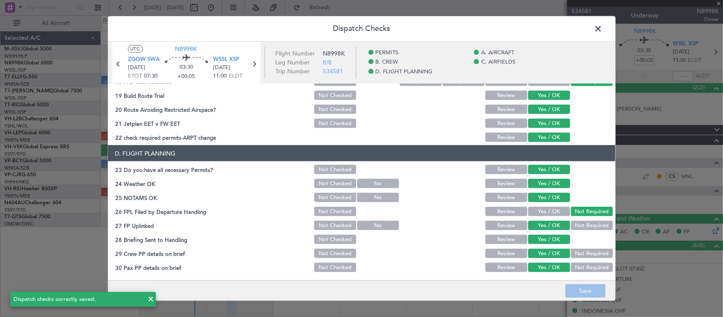
click at [602, 25] on span at bounding box center [602, 30] width 0 height 17
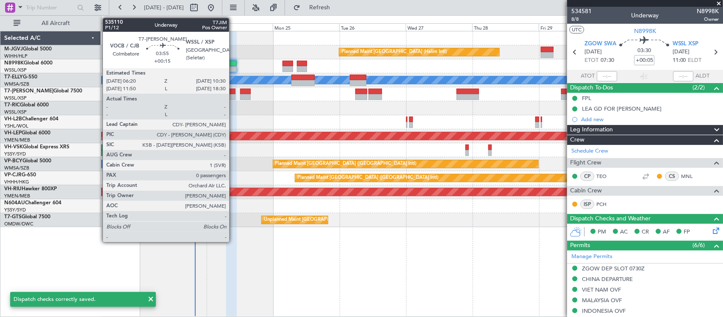
click at [233, 93] on div at bounding box center [230, 91] width 12 height 6
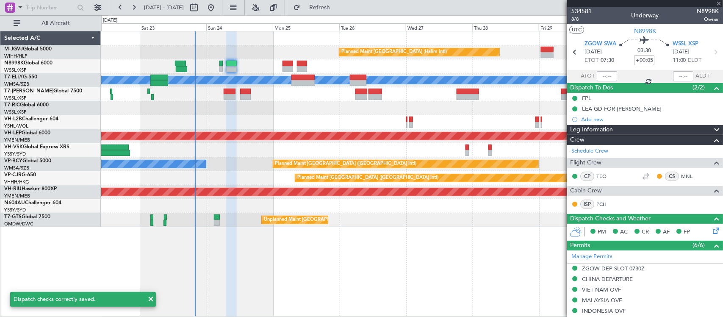
type input "+00:15"
type input "0"
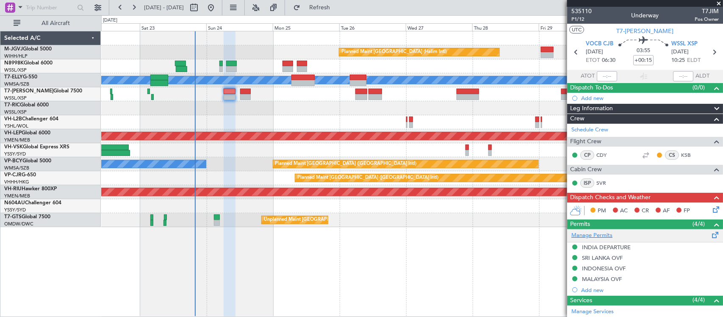
scroll to position [88, 0]
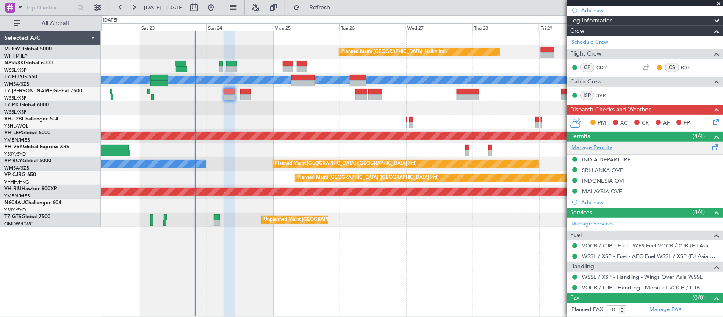
click at [597, 146] on link "Manage Permits" at bounding box center [591, 148] width 41 height 8
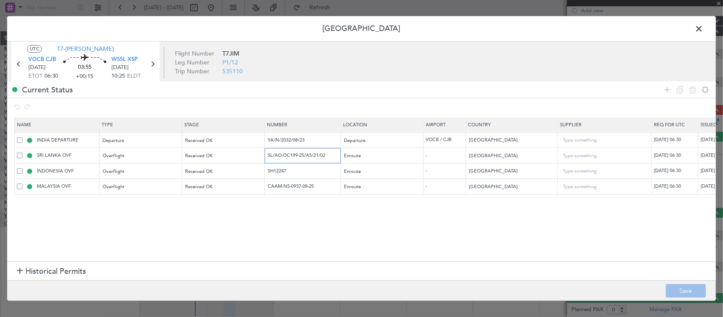
click at [307, 157] on input "SL/AO-OC199-25/AS/21/02" at bounding box center [304, 155] width 74 height 7
click at [307, 158] on input "SL/AO-OC199-25/AS/21/02" at bounding box center [304, 155] width 74 height 7
click at [278, 174] on input "SH12247" at bounding box center [304, 170] width 74 height 7
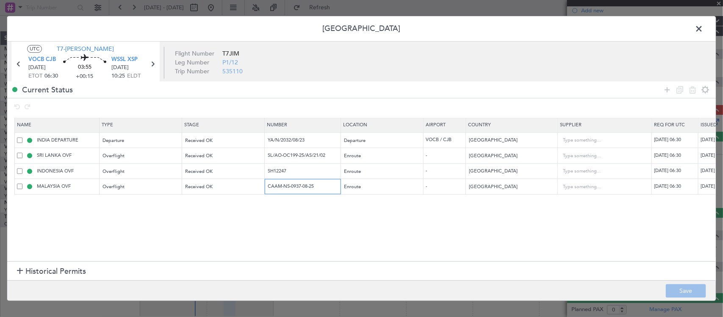
click at [304, 185] on input "CAAM-NS-0937-08-25" at bounding box center [304, 186] width 74 height 7
drag, startPoint x: 699, startPoint y: 28, endPoint x: 677, endPoint y: 39, distance: 24.6
click at [703, 28] on span at bounding box center [703, 30] width 0 height 17
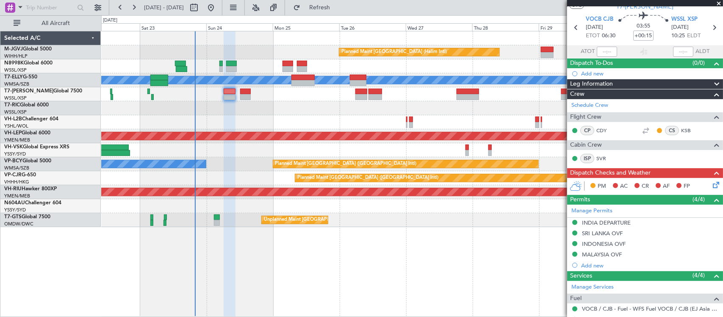
scroll to position [0, 0]
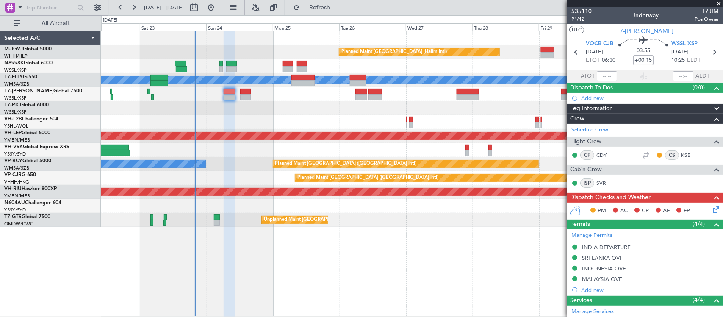
click at [229, 100] on div at bounding box center [411, 94] width 621 height 14
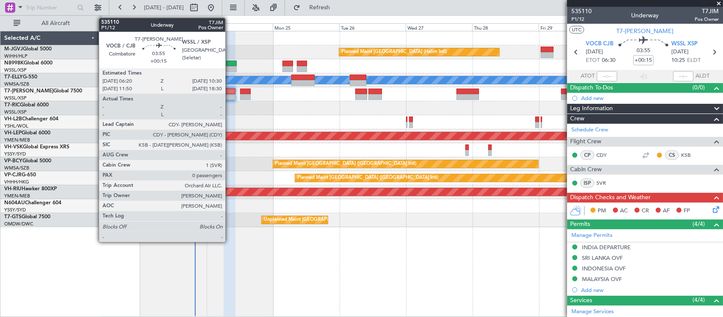
click at [229, 96] on div at bounding box center [230, 97] width 12 height 6
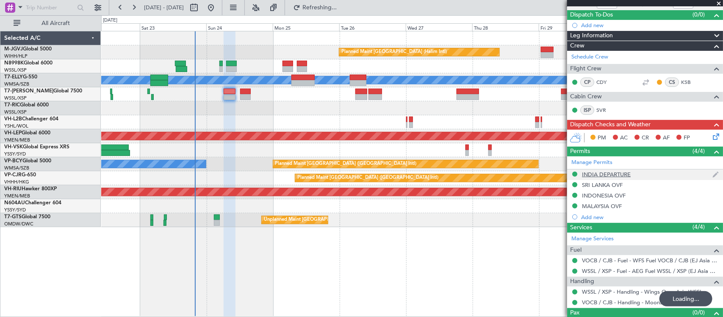
scroll to position [88, 0]
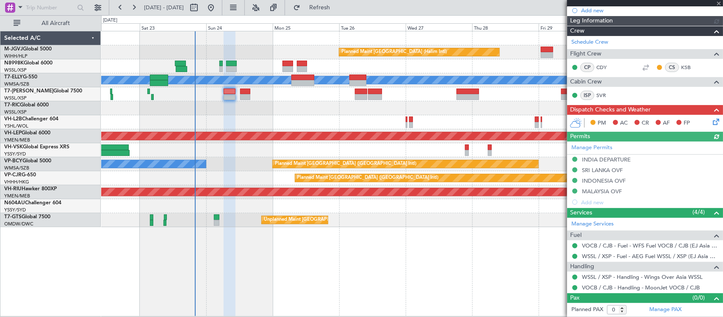
type input "[PERSON_NAME] (BTA)"
click at [711, 122] on icon at bounding box center [714, 120] width 7 height 7
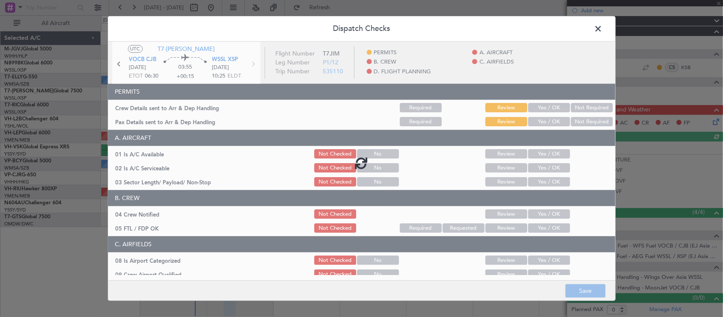
click at [536, 110] on div at bounding box center [361, 162] width 507 height 242
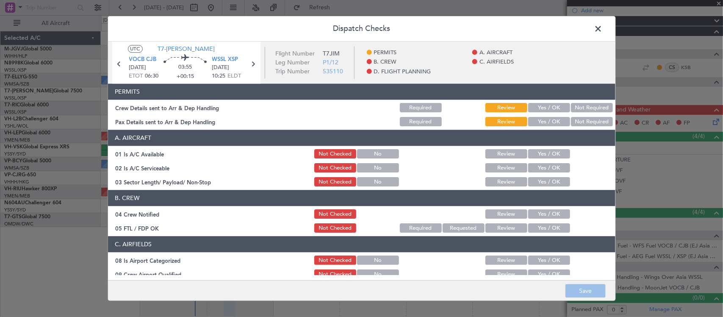
click at [545, 110] on button "Yes / OK" at bounding box center [549, 107] width 42 height 9
click at [579, 124] on button "Not Required" at bounding box center [592, 121] width 42 height 9
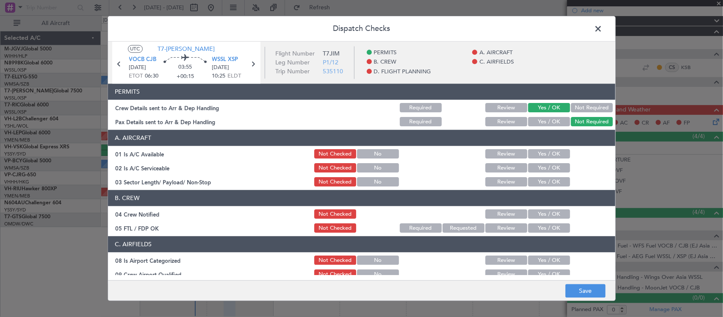
click at [539, 163] on button "Yes / OK" at bounding box center [549, 167] width 42 height 9
click at [539, 154] on button "Yes / OK" at bounding box center [549, 153] width 42 height 9
click at [547, 178] on button "Yes / OK" at bounding box center [549, 181] width 42 height 9
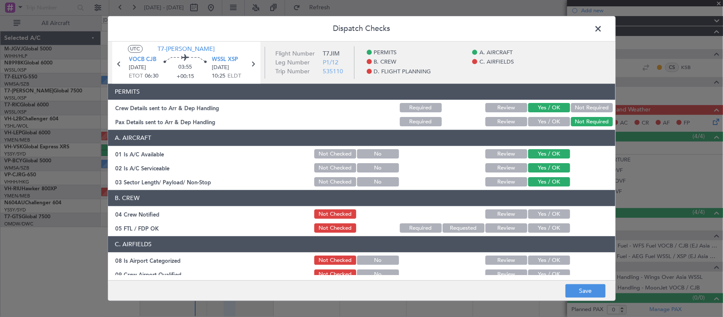
click at [552, 214] on button "Yes / OK" at bounding box center [549, 214] width 42 height 9
click at [552, 229] on button "Yes / OK" at bounding box center [549, 228] width 42 height 9
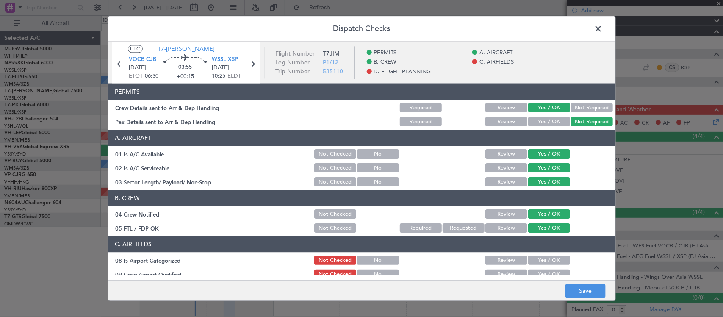
click at [549, 260] on button "Yes / OK" at bounding box center [549, 260] width 42 height 9
click at [547, 274] on button "Yes / OK" at bounding box center [549, 274] width 42 height 9
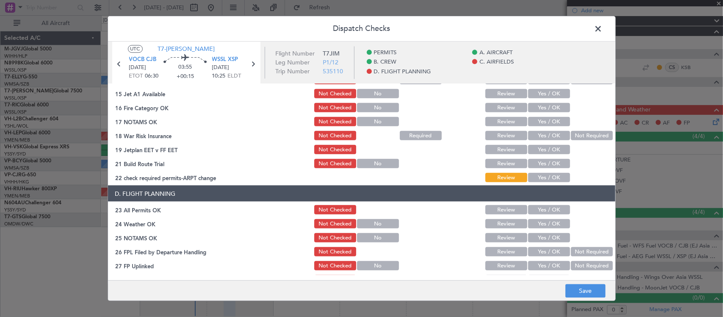
scroll to position [176, 0]
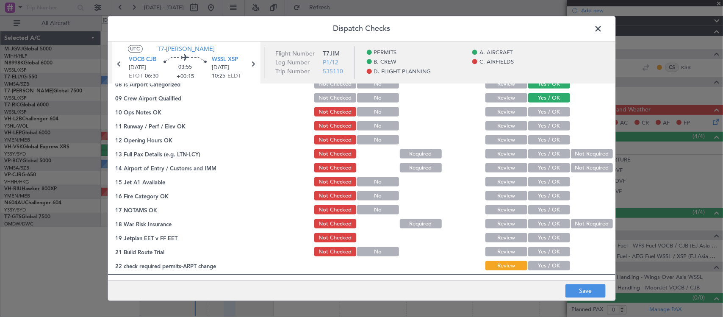
click at [557, 116] on button "Yes / OK" at bounding box center [549, 112] width 42 height 9
drag, startPoint x: 555, startPoint y: 124, endPoint x: 552, endPoint y: 134, distance: 10.3
click at [555, 125] on button "Yes / OK" at bounding box center [549, 126] width 42 height 9
click at [551, 136] on button "Yes / OK" at bounding box center [549, 139] width 42 height 9
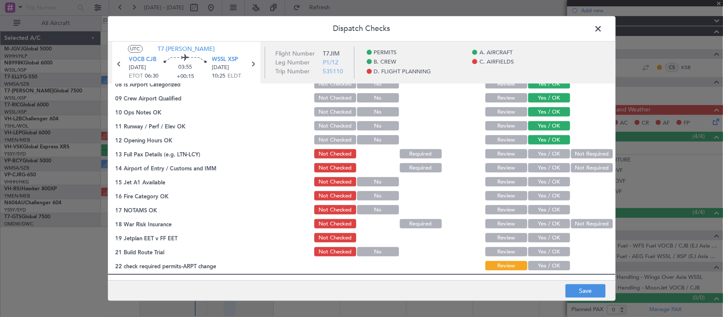
click at [551, 151] on button "Yes / OK" at bounding box center [549, 153] width 42 height 9
drag, startPoint x: 572, startPoint y: 154, endPoint x: 571, endPoint y: 159, distance: 5.6
click at [572, 154] on button "Not Required" at bounding box center [592, 153] width 42 height 9
click at [550, 166] on button "Yes / OK" at bounding box center [549, 167] width 42 height 9
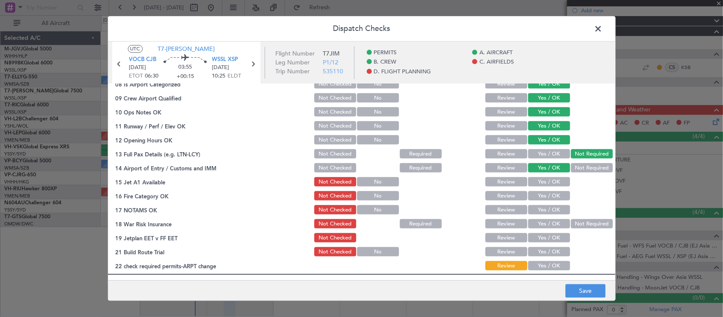
click at [547, 188] on section "C. AIRFIELDS 08 Is Airport Categorized Not Checked No Review Yes / OK 09 Crew A…" at bounding box center [361, 166] width 507 height 212
click at [547, 185] on button "Yes / OK" at bounding box center [549, 181] width 42 height 9
click at [547, 193] on button "Yes / OK" at bounding box center [549, 195] width 42 height 9
click at [549, 207] on button "Yes / OK" at bounding box center [549, 209] width 42 height 9
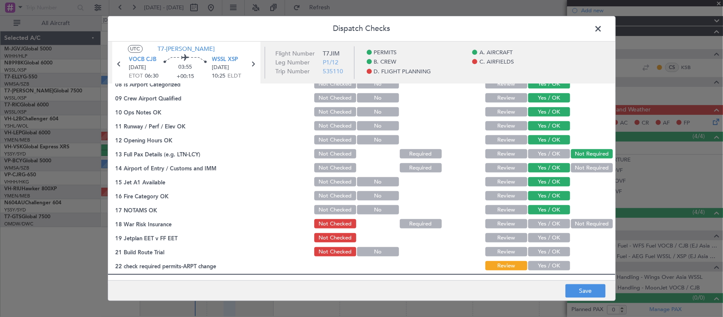
drag, startPoint x: 581, startPoint y: 225, endPoint x: 566, endPoint y: 231, distance: 16.7
click at [582, 225] on button "Not Required" at bounding box center [592, 223] width 42 height 9
click at [558, 233] on button "Yes / OK" at bounding box center [549, 237] width 42 height 9
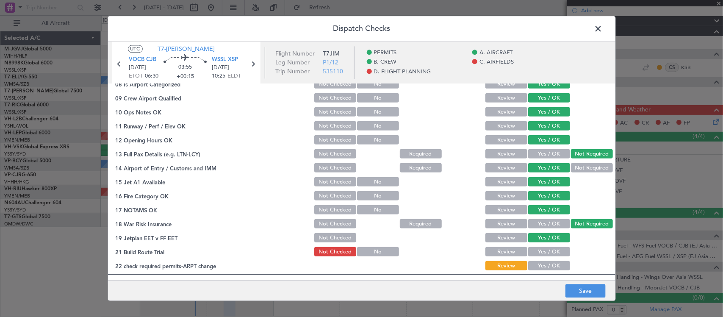
click at [555, 250] on button "Yes / OK" at bounding box center [549, 251] width 42 height 9
click at [554, 262] on button "Yes / OK" at bounding box center [549, 265] width 42 height 9
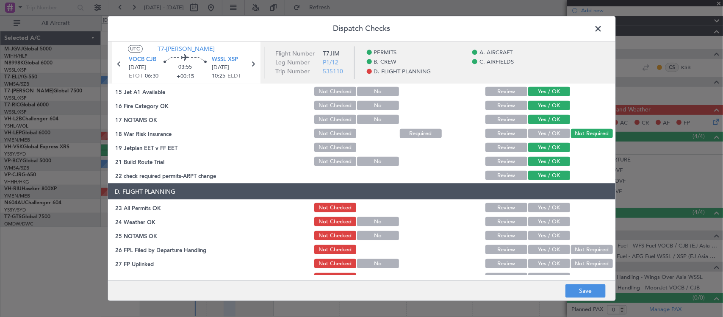
scroll to position [305, 0]
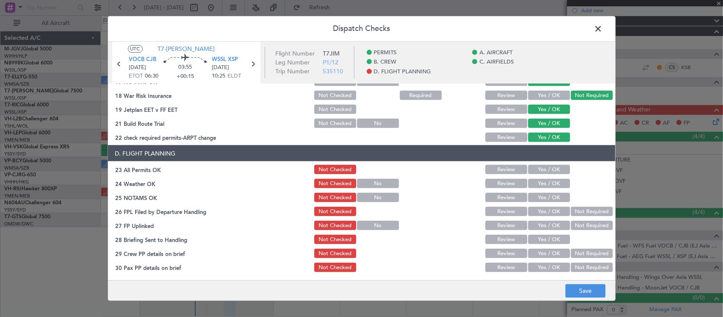
click at [541, 166] on button "Yes / OK" at bounding box center [549, 169] width 42 height 9
drag, startPoint x: 547, startPoint y: 183, endPoint x: 549, endPoint y: 194, distance: 10.9
click at [547, 184] on button "Yes / OK" at bounding box center [549, 183] width 42 height 9
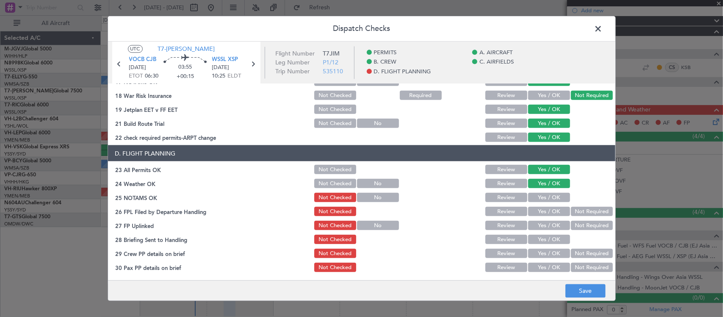
click at [549, 196] on button "Yes / OK" at bounding box center [549, 197] width 42 height 9
click at [579, 212] on button "Not Required" at bounding box center [592, 211] width 42 height 9
click at [554, 222] on button "Yes / OK" at bounding box center [549, 225] width 42 height 9
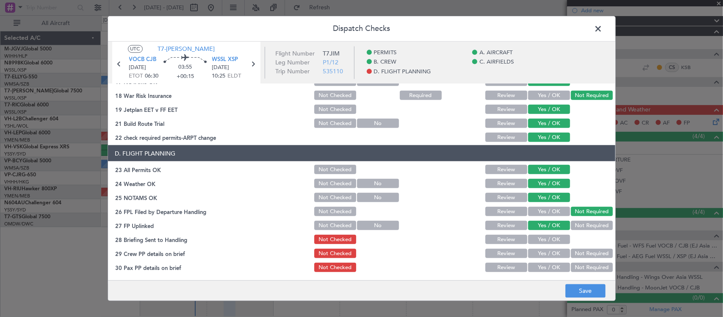
click at [492, 242] on button "Review" at bounding box center [506, 239] width 42 height 9
click at [528, 252] on button "Yes / OK" at bounding box center [549, 253] width 42 height 9
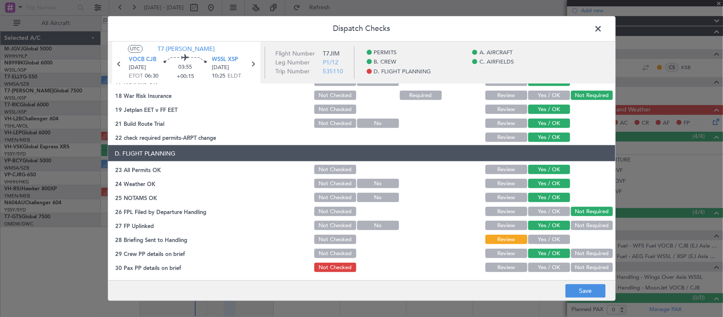
click at [534, 265] on button "Yes / OK" at bounding box center [549, 267] width 42 height 9
click at [569, 273] on article "PERMITS Crew Details sent to Arr & Dep Handling Required Review Yes / OK Not Re…" at bounding box center [361, 179] width 507 height 191
click at [573, 270] on button "Not Required" at bounding box center [592, 267] width 42 height 9
click at [574, 286] on button "Save" at bounding box center [585, 291] width 40 height 14
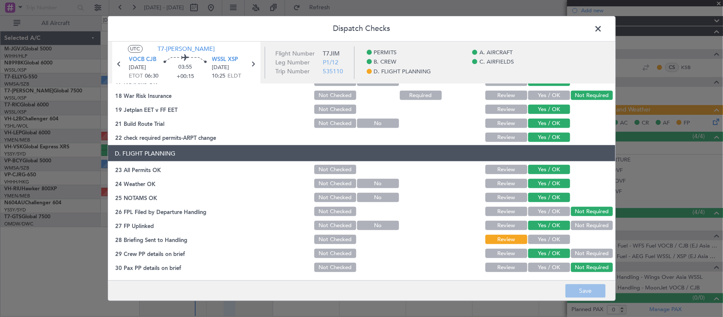
click at [602, 33] on span at bounding box center [602, 30] width 0 height 17
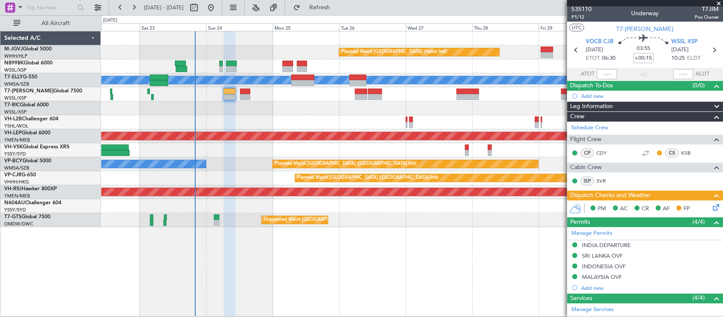
scroll to position [0, 0]
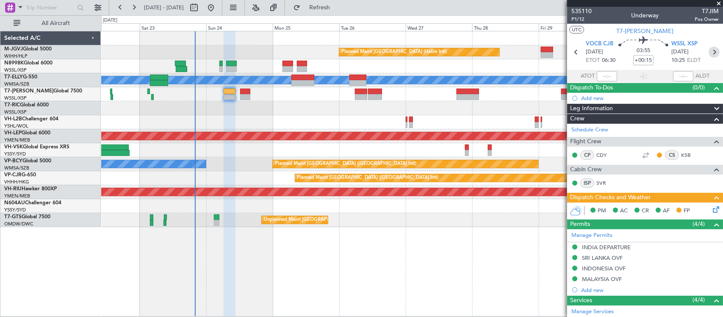
click at [711, 53] on icon at bounding box center [713, 52] width 11 height 11
type input "-00:15"
type input "1"
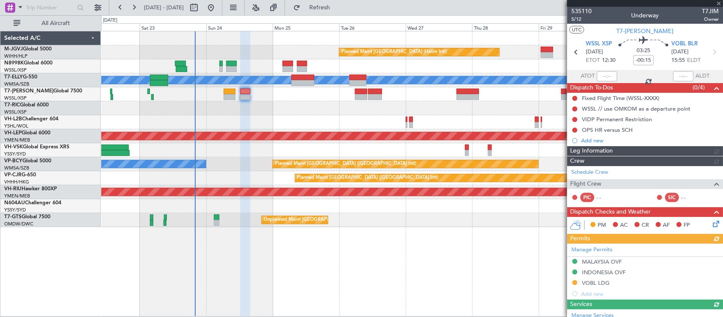
type input "[PERSON_NAME] (BTA)"
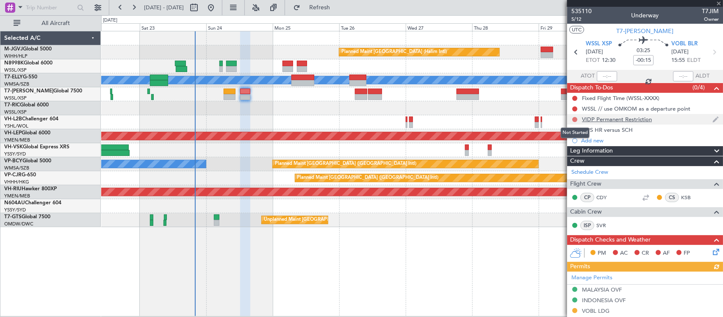
click at [574, 120] on button at bounding box center [574, 119] width 5 height 5
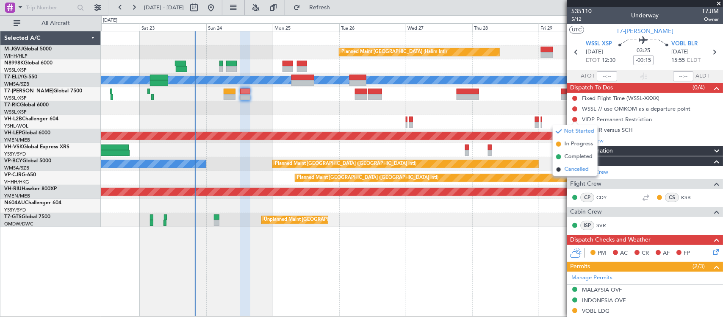
click at [565, 169] on span "Cancelled" at bounding box center [576, 169] width 24 height 8
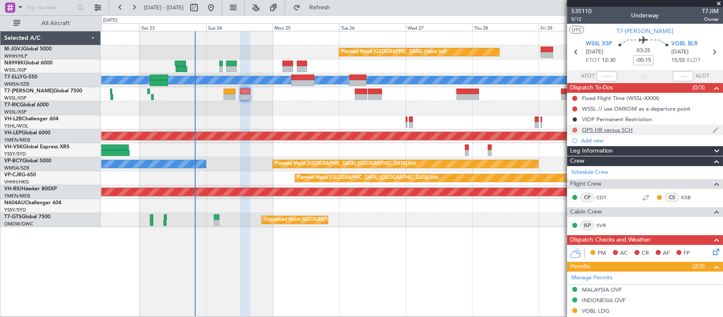
click at [576, 128] on button at bounding box center [574, 129] width 5 height 5
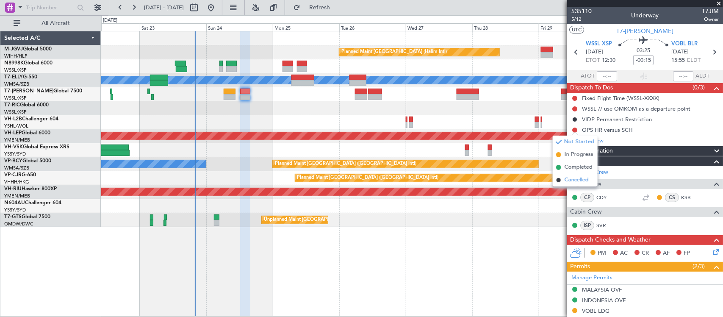
click at [566, 178] on span "Cancelled" at bounding box center [576, 180] width 24 height 8
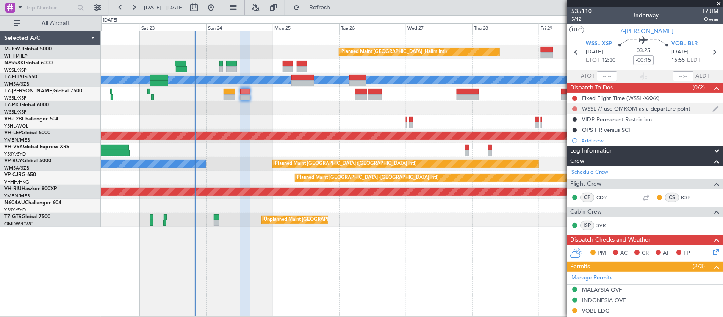
click at [573, 106] on button at bounding box center [574, 108] width 5 height 5
click at [568, 159] on span "Cancelled" at bounding box center [576, 159] width 24 height 8
click at [576, 98] on button at bounding box center [574, 98] width 5 height 5
click at [570, 142] on li "Cancelled" at bounding box center [575, 148] width 45 height 13
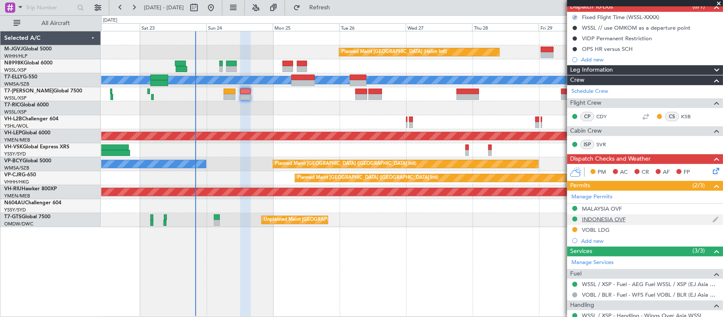
scroll to position [139, 0]
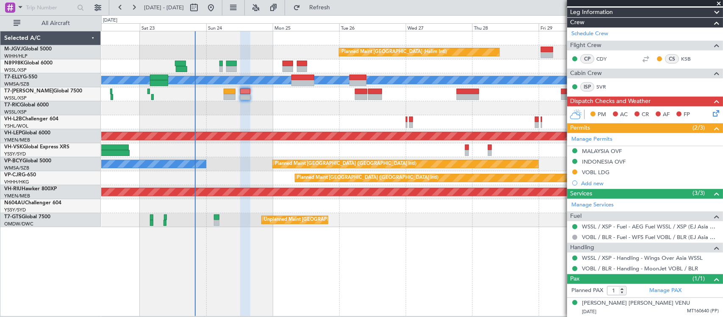
click at [711, 111] on icon at bounding box center [714, 111] width 7 height 7
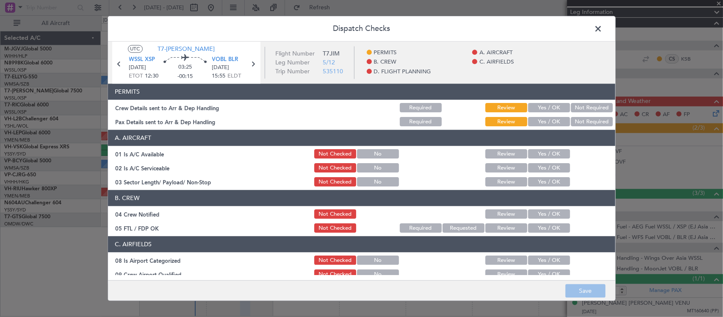
click at [549, 102] on div "Yes / OK" at bounding box center [548, 108] width 43 height 12
click at [549, 106] on button "Yes / OK" at bounding box center [549, 107] width 42 height 9
click at [553, 121] on button "Yes / OK" at bounding box center [549, 121] width 42 height 9
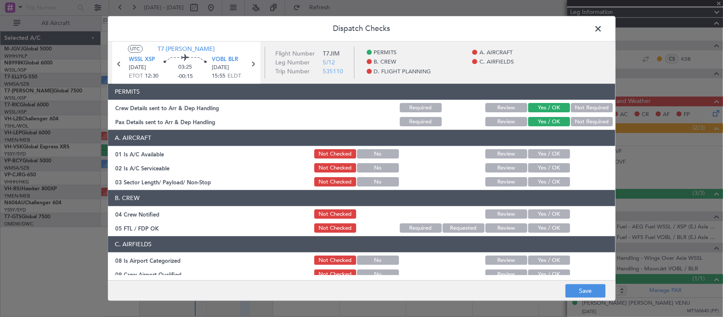
click at [547, 151] on button "Yes / OK" at bounding box center [549, 153] width 42 height 9
click at [549, 163] on button "Yes / OK" at bounding box center [549, 167] width 42 height 9
click at [553, 179] on button "Yes / OK" at bounding box center [549, 181] width 42 height 9
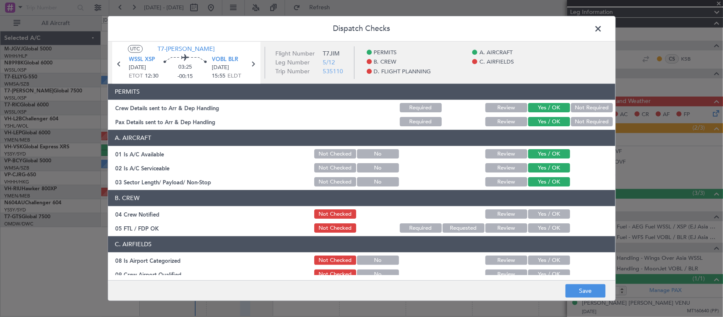
click at [553, 211] on button "Yes / OK" at bounding box center [549, 214] width 42 height 9
click at [553, 225] on button "Yes / OK" at bounding box center [549, 228] width 42 height 9
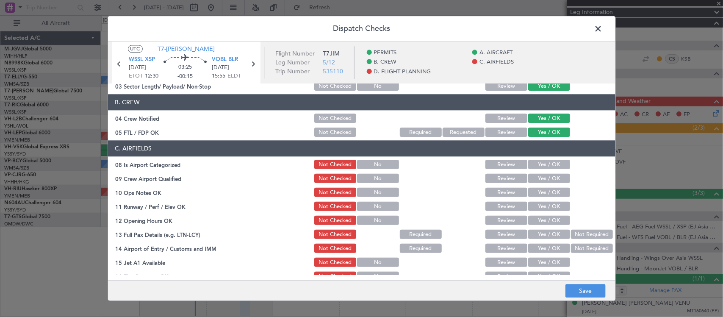
scroll to position [88, 0]
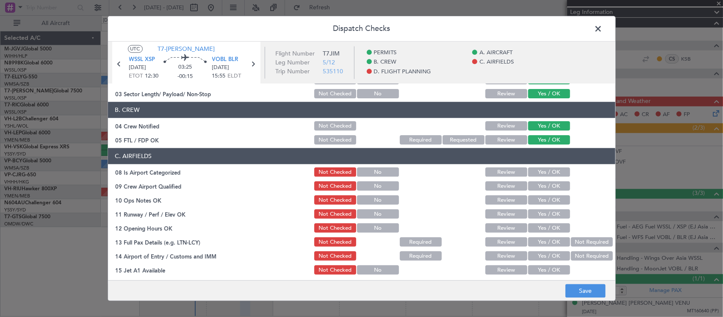
click at [551, 173] on button "Yes / OK" at bounding box center [549, 172] width 42 height 9
click at [551, 190] on button "Yes / OK" at bounding box center [549, 186] width 42 height 9
click at [551, 199] on button "Yes / OK" at bounding box center [549, 200] width 42 height 9
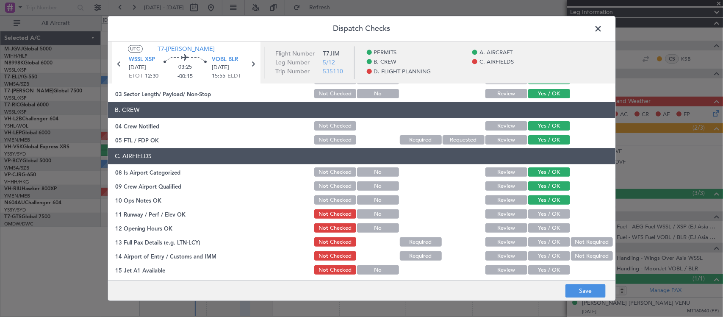
click at [551, 215] on button "Yes / OK" at bounding box center [549, 214] width 42 height 9
click at [551, 226] on button "Yes / OK" at bounding box center [549, 228] width 42 height 9
click at [551, 238] on button "Yes / OK" at bounding box center [549, 242] width 42 height 9
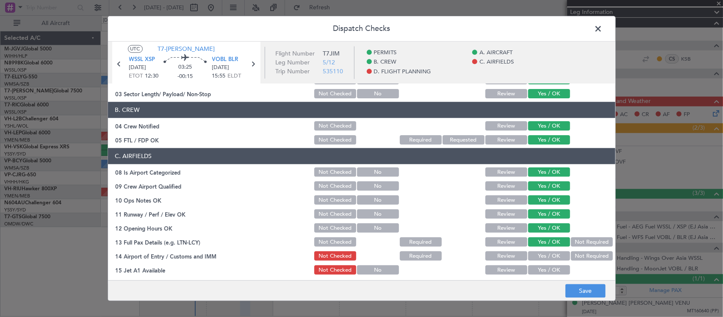
click at [553, 250] on div "Yes / OK" at bounding box center [548, 256] width 43 height 12
click at [555, 258] on button "Yes / OK" at bounding box center [549, 255] width 42 height 9
click at [555, 270] on button "Yes / OK" at bounding box center [549, 269] width 42 height 9
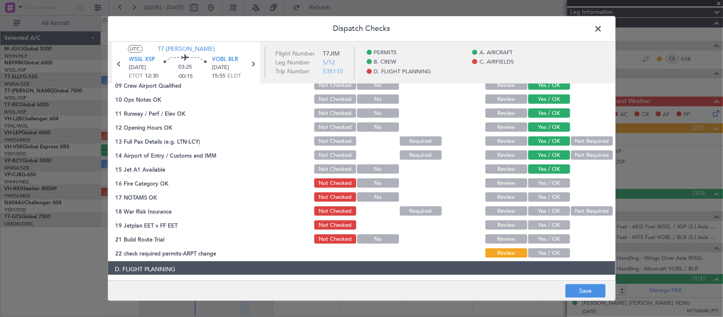
scroll to position [265, 0]
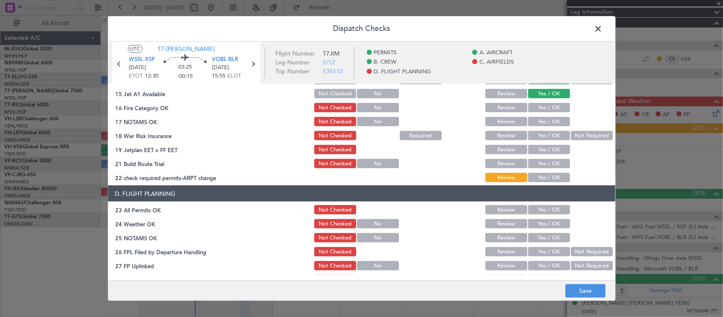
drag, startPoint x: 538, startPoint y: 102, endPoint x: 542, endPoint y: 109, distance: 8.0
click at [539, 103] on button "Yes / OK" at bounding box center [549, 107] width 42 height 9
click at [547, 122] on button "Yes / OK" at bounding box center [549, 121] width 42 height 9
click at [547, 131] on button "Yes / OK" at bounding box center [549, 135] width 42 height 9
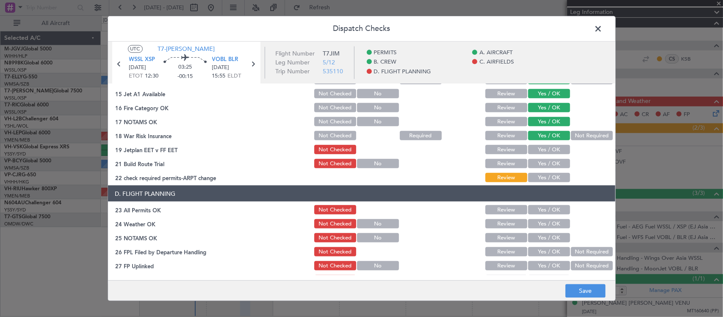
click at [571, 132] on button "Not Required" at bounding box center [592, 135] width 42 height 9
click at [546, 149] on button "Yes / OK" at bounding box center [549, 149] width 42 height 9
click at [545, 162] on button "Yes / OK" at bounding box center [549, 163] width 42 height 9
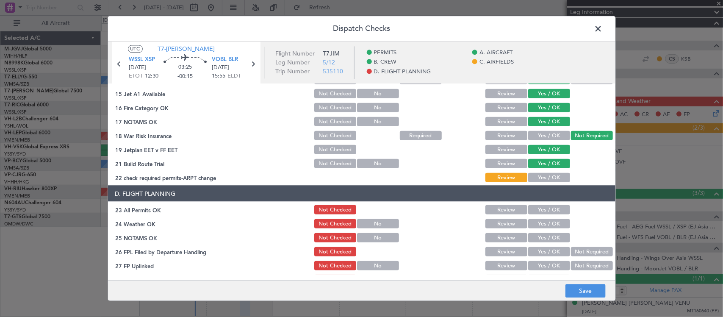
click at [545, 174] on button "Yes / OK" at bounding box center [549, 177] width 42 height 9
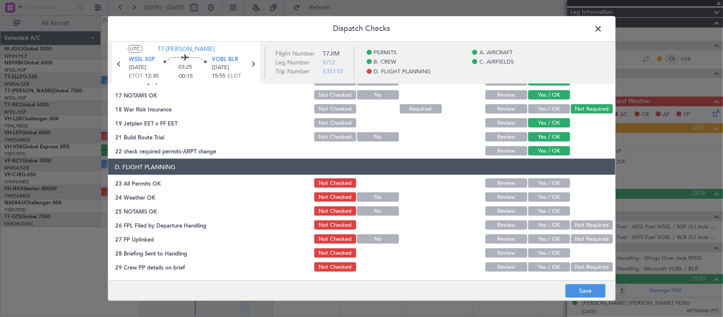
scroll to position [305, 0]
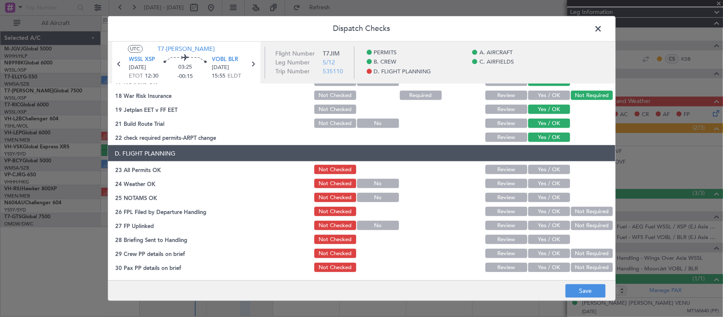
click at [553, 182] on button "Yes / OK" at bounding box center [549, 183] width 42 height 9
click at [549, 196] on button "Yes / OK" at bounding box center [549, 197] width 42 height 9
click at [546, 224] on button "Yes / OK" at bounding box center [549, 225] width 42 height 9
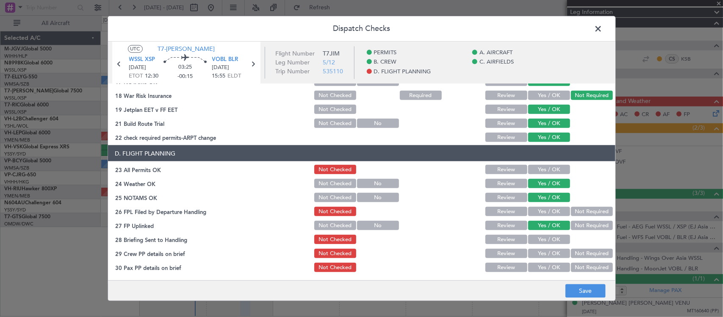
click at [511, 240] on button "Review" at bounding box center [506, 239] width 42 height 9
click at [532, 249] on button "Yes / OK" at bounding box center [549, 253] width 42 height 9
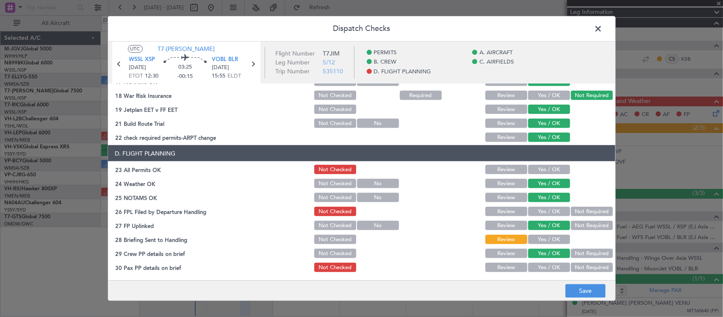
drag, startPoint x: 538, startPoint y: 268, endPoint x: 550, endPoint y: 274, distance: 12.9
click at [538, 268] on button "Yes / OK" at bounding box center [549, 267] width 42 height 9
click at [573, 287] on button "Save" at bounding box center [585, 291] width 40 height 14
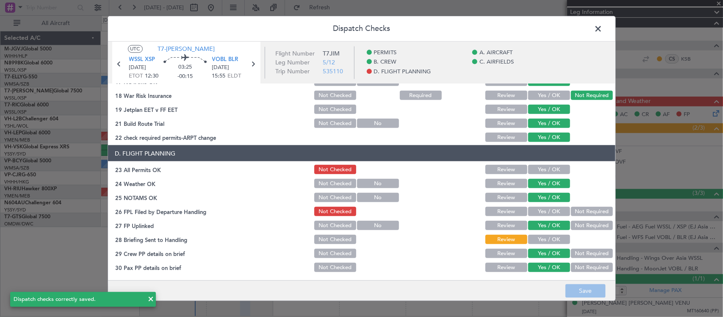
click at [602, 33] on span at bounding box center [602, 30] width 0 height 17
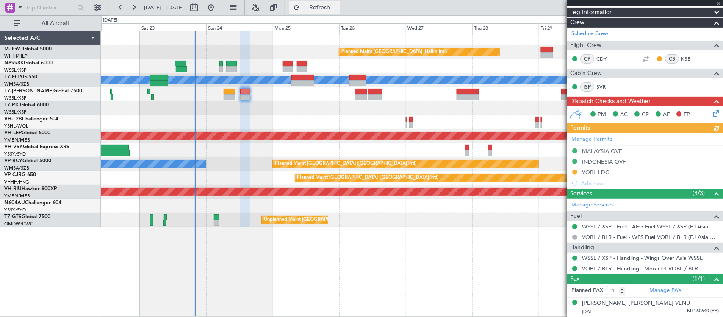
type input "[PERSON_NAME] (BTA)"
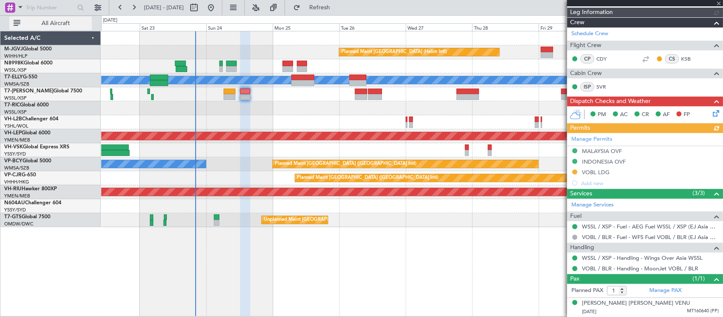
type input "[PERSON_NAME] (BTA)"
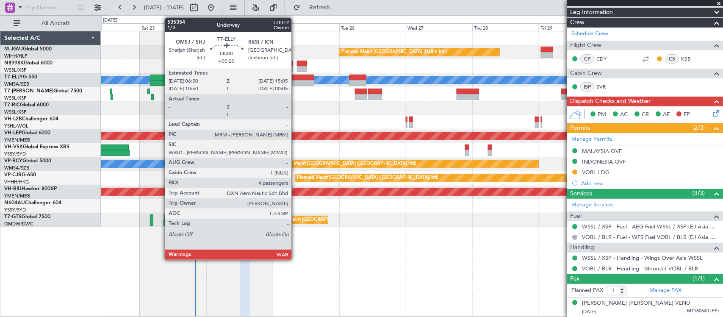
click at [296, 77] on div at bounding box center [302, 78] width 23 height 6
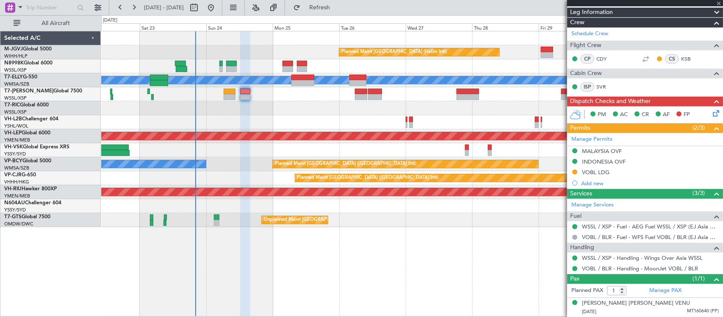
type input "+00:20"
type input "4"
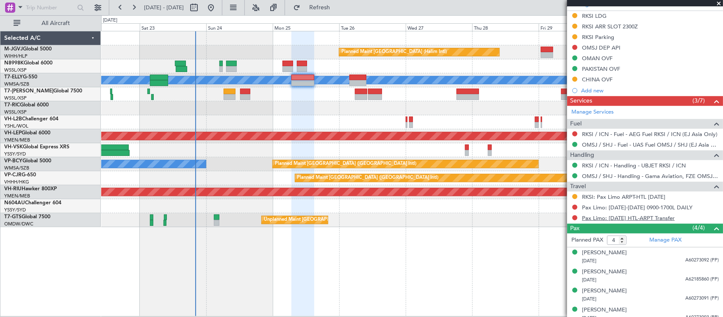
scroll to position [272, 0]
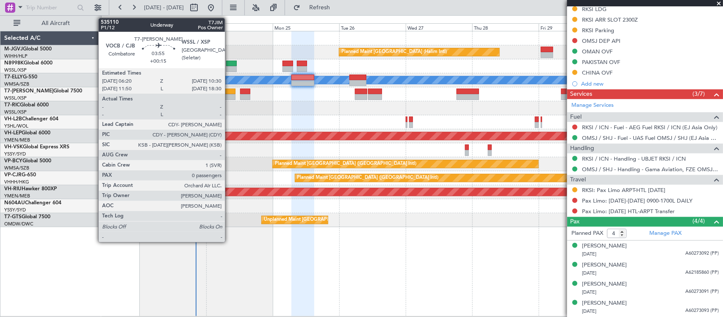
click at [229, 94] on div at bounding box center [230, 97] width 12 height 6
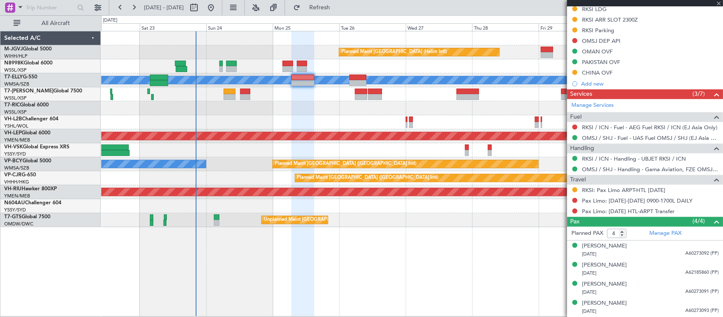
type input "+00:15"
type input "0"
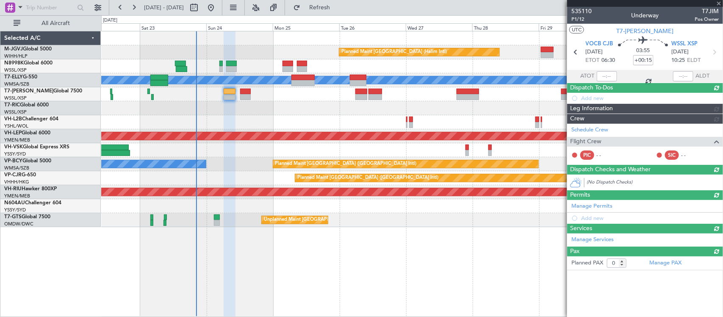
scroll to position [0, 0]
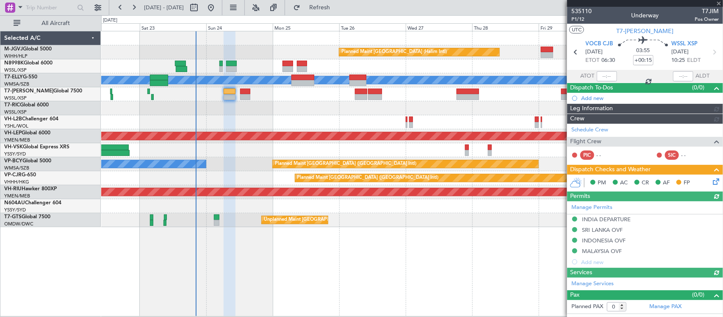
type input "[PERSON_NAME] (BTA)"
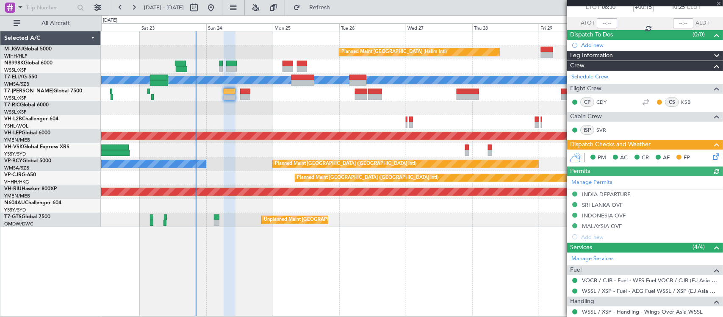
scroll to position [88, 0]
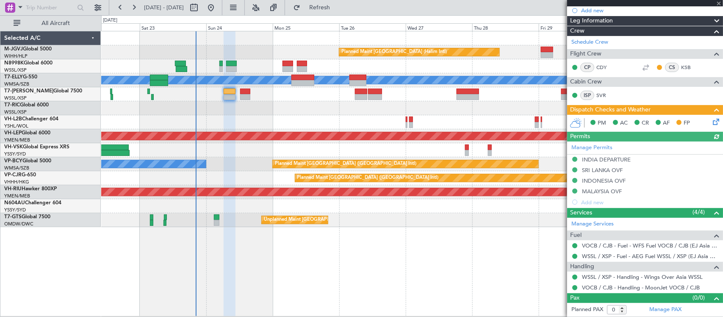
click at [711, 120] on icon at bounding box center [714, 120] width 7 height 7
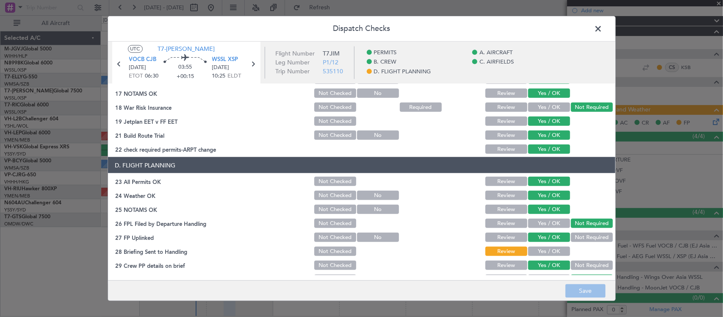
scroll to position [305, 0]
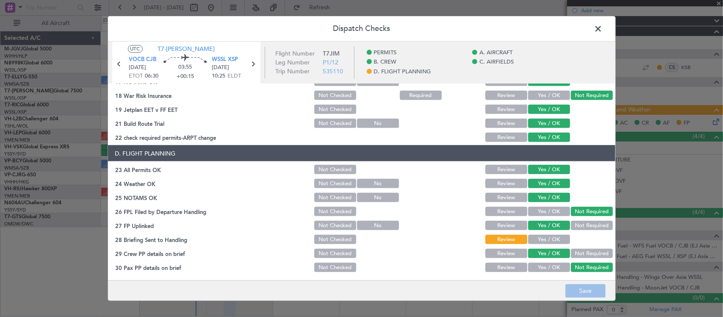
click at [544, 233] on div "Yes / OK" at bounding box center [548, 239] width 43 height 12
click at [546, 238] on button "Yes / OK" at bounding box center [549, 239] width 42 height 9
click at [575, 285] on button "Save" at bounding box center [585, 291] width 40 height 14
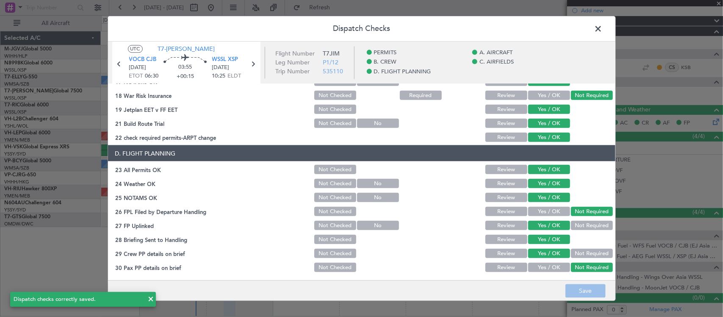
click at [602, 28] on span at bounding box center [602, 30] width 0 height 17
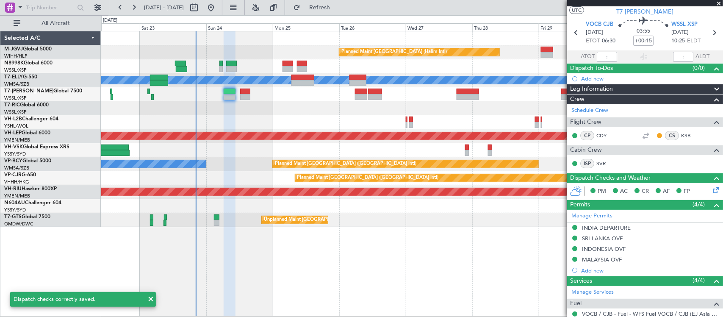
scroll to position [0, 0]
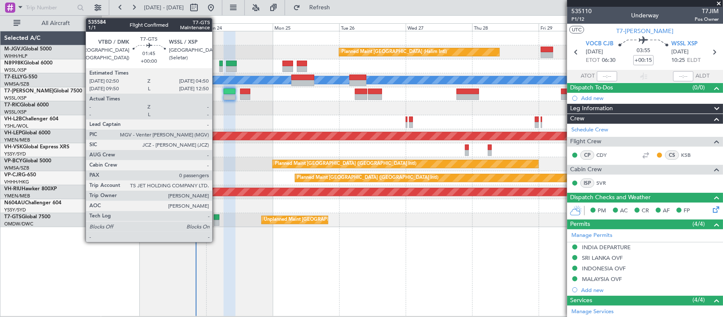
click at [216, 220] on div at bounding box center [217, 223] width 6 height 6
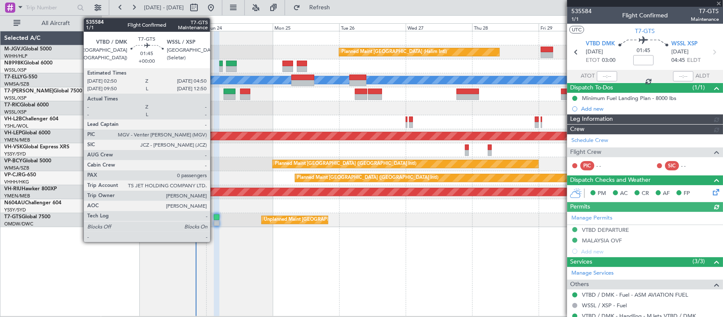
type input "[PERSON_NAME] ([PERSON_NAME])"
type input "7108"
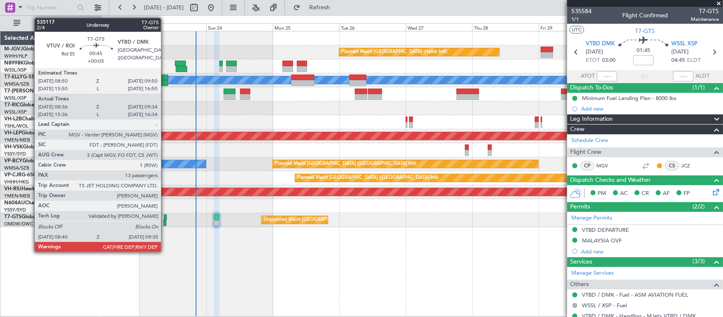
click at [165, 221] on div at bounding box center [164, 223] width 3 height 6
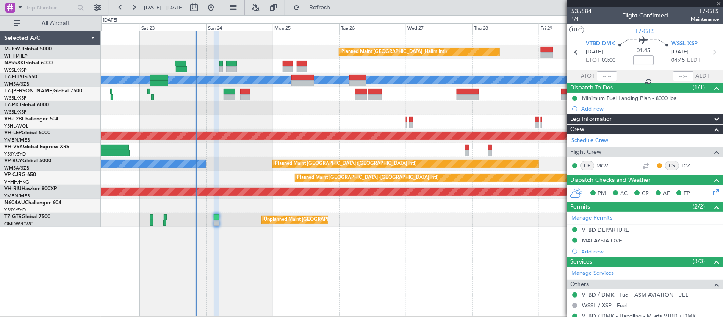
type input "+00:05"
type input "08:46"
type input "09:29"
type input "13"
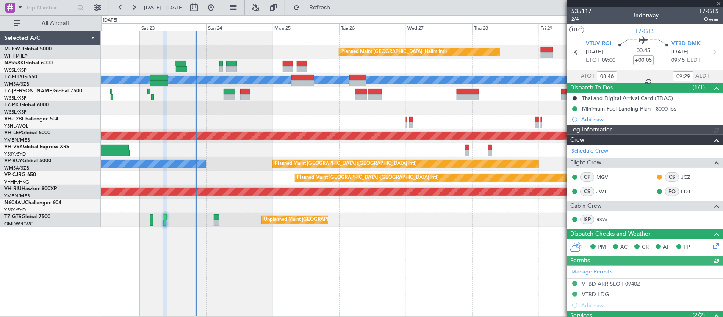
type input "[PERSON_NAME] ([PERSON_NAME])"
type input "7057"
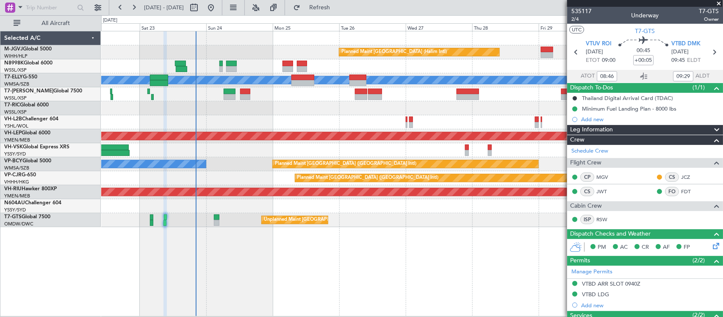
click at [716, 0] on span at bounding box center [718, 4] width 8 height 8
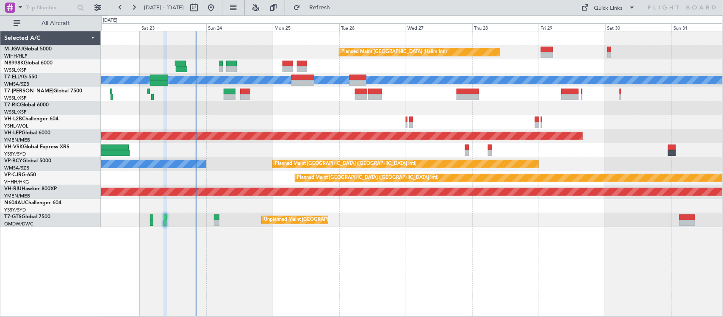
type input "0"
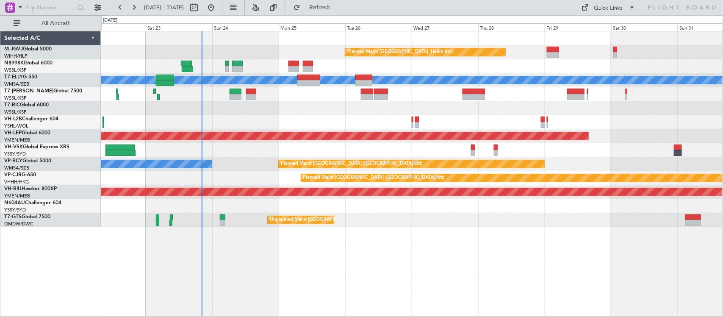
click at [293, 97] on div at bounding box center [411, 94] width 621 height 14
click at [306, 105] on div at bounding box center [411, 108] width 621 height 14
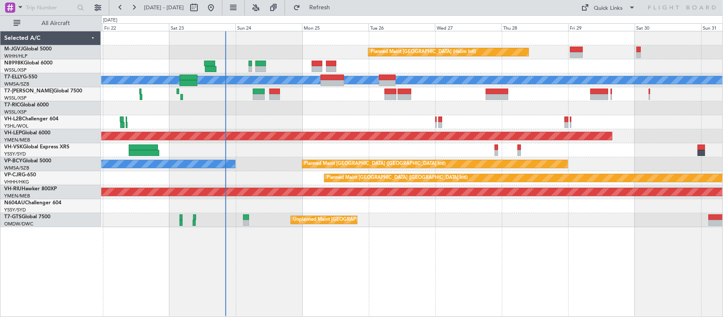
click at [293, 104] on div at bounding box center [411, 108] width 621 height 14
